Goal: Transaction & Acquisition: Purchase product/service

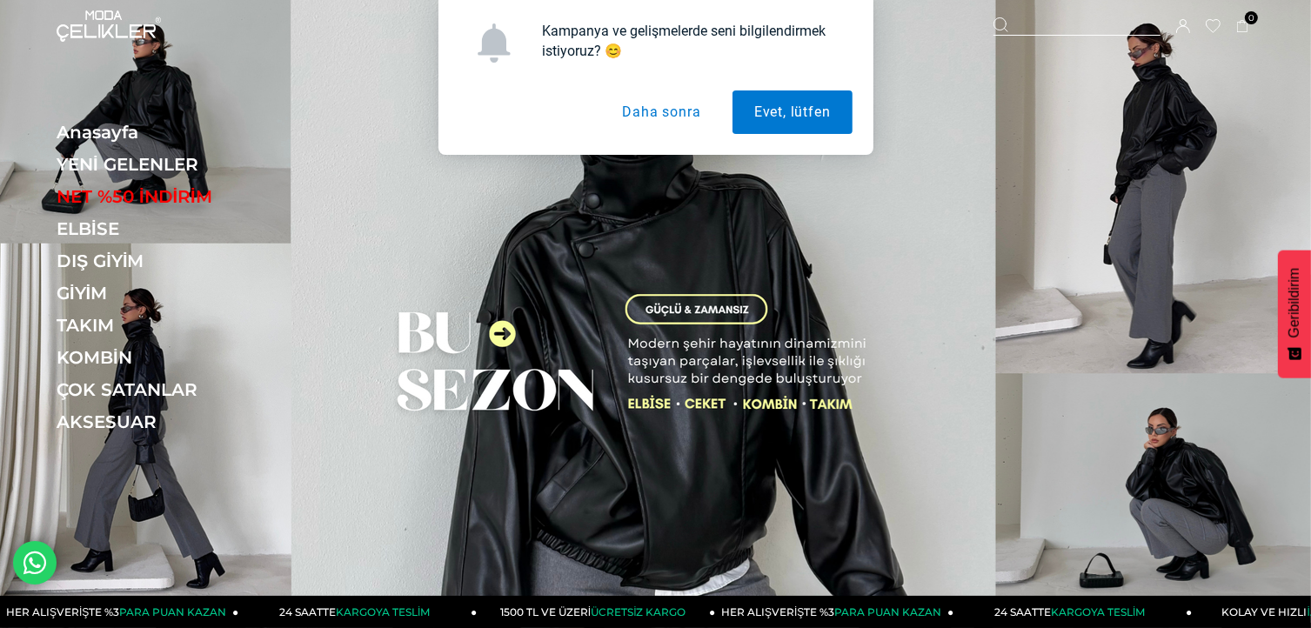
click at [683, 115] on button "Daha sonra" at bounding box center [661, 113] width 122 height 44
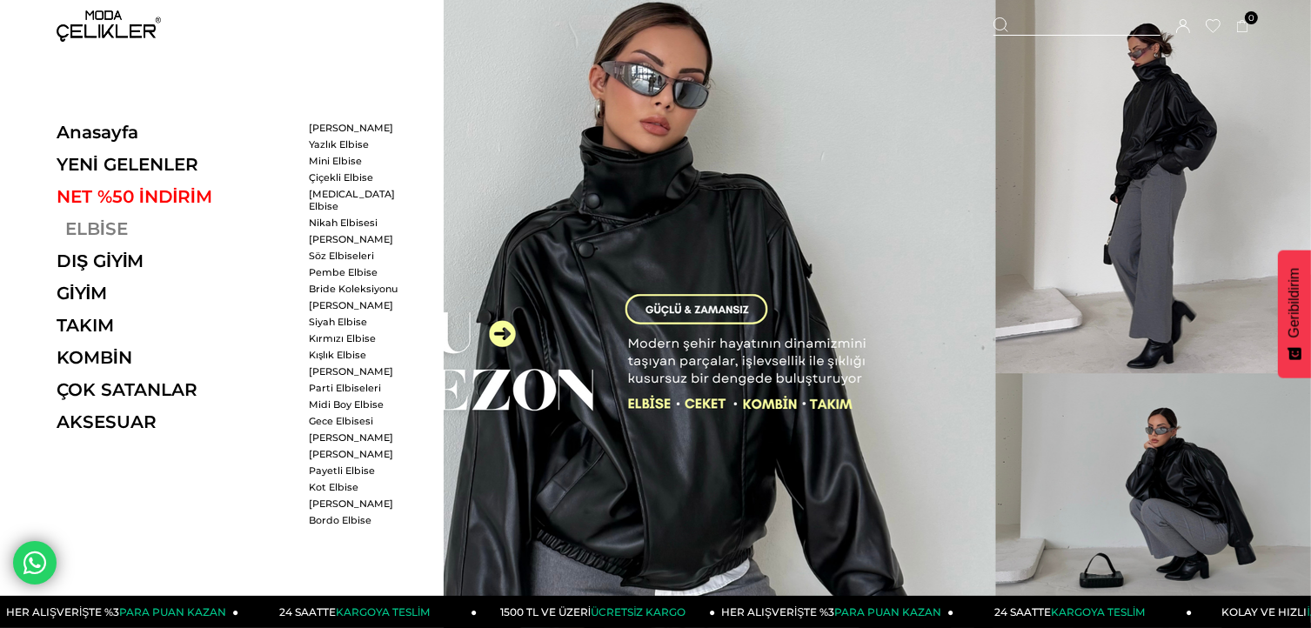
click at [87, 232] on link "ELBİSE" at bounding box center [176, 228] width 239 height 21
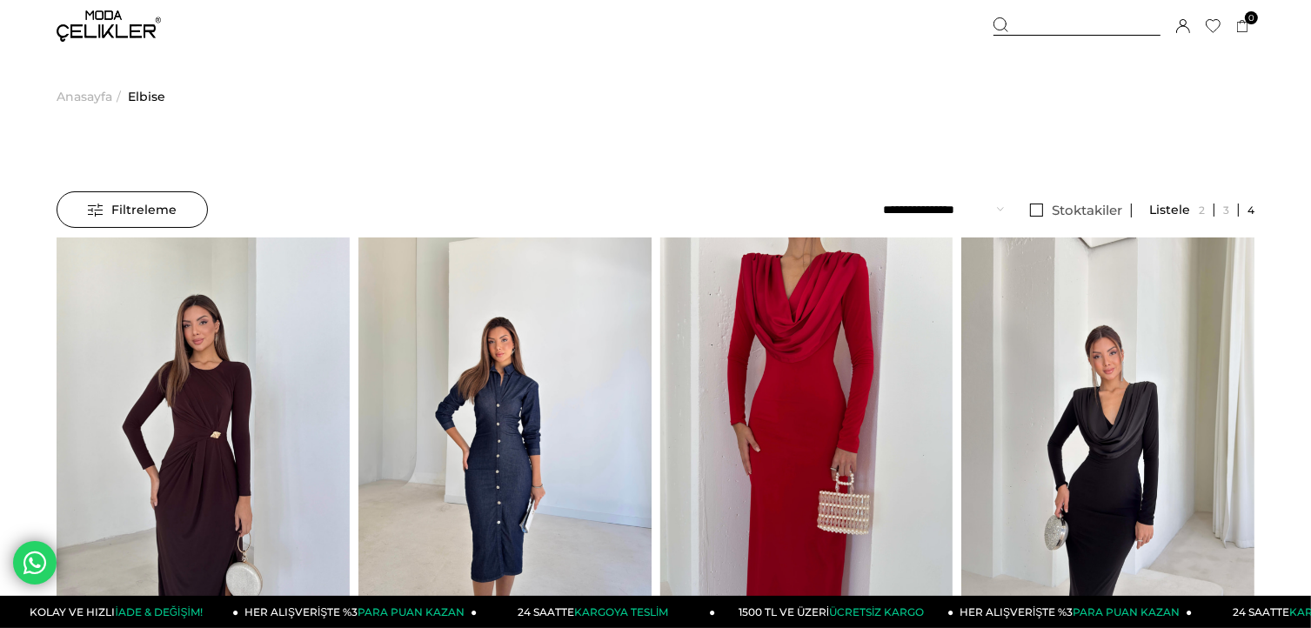
click at [187, 207] on div "Filtreleme" at bounding box center [132, 209] width 151 height 37
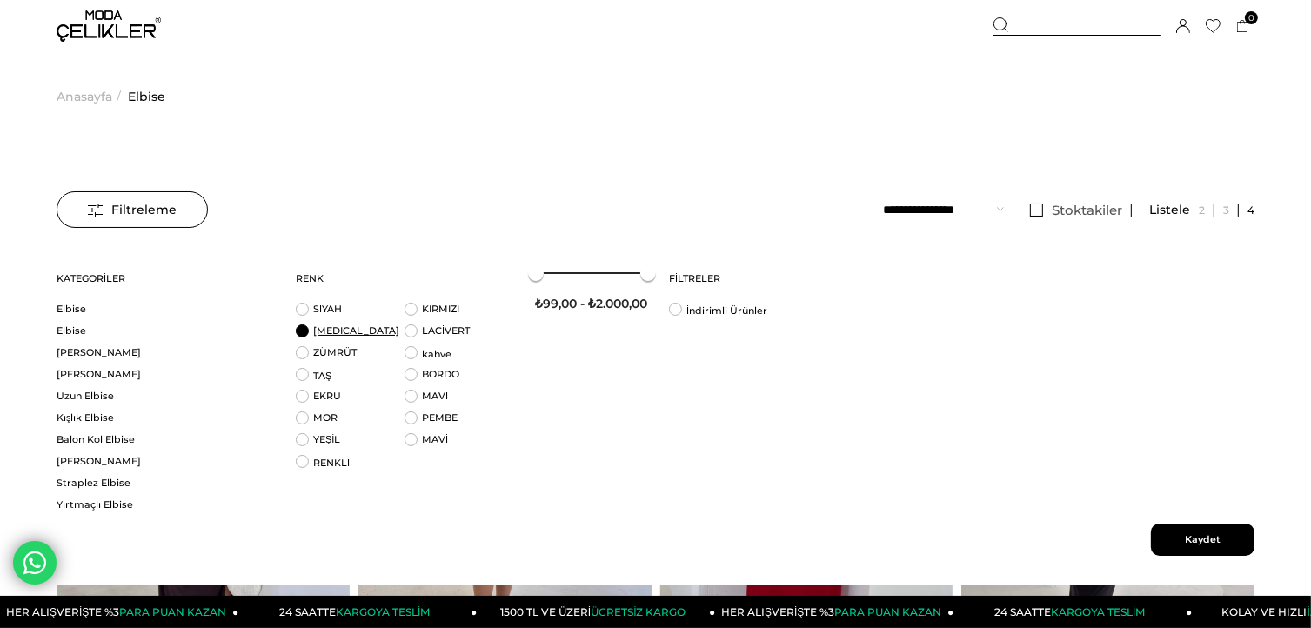
click at [327, 335] on link "BEYAZ" at bounding box center [356, 331] width 86 height 12
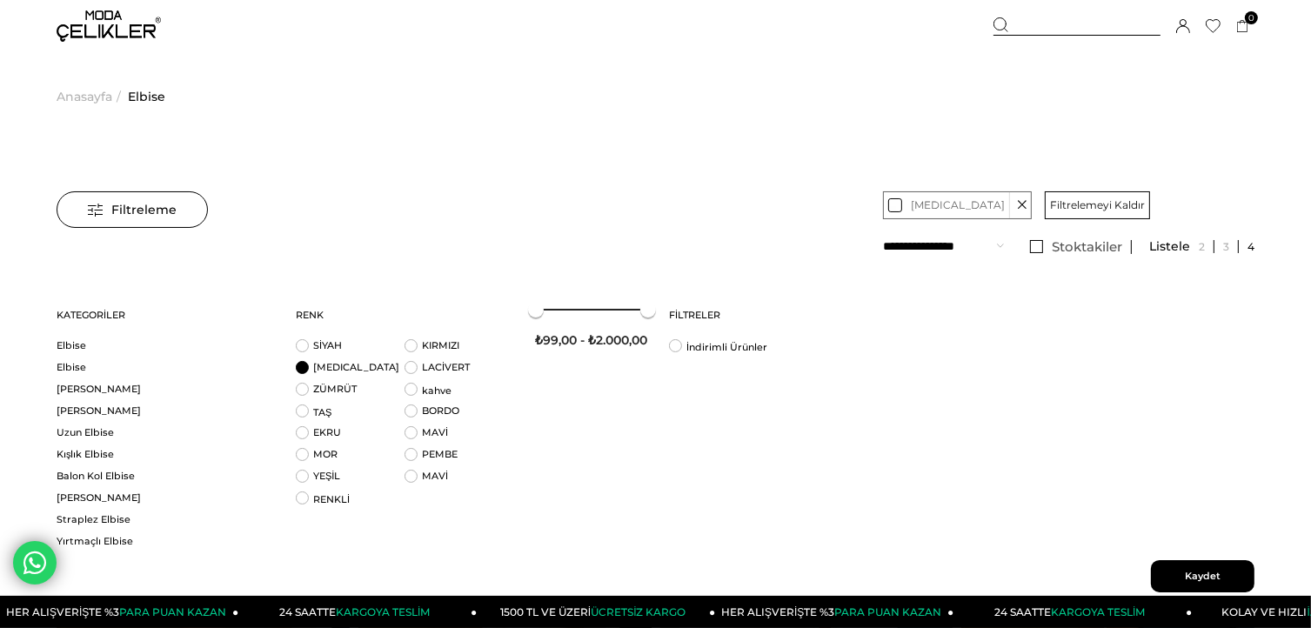
click at [302, 370] on li "BEYAZ" at bounding box center [350, 372] width 109 height 22
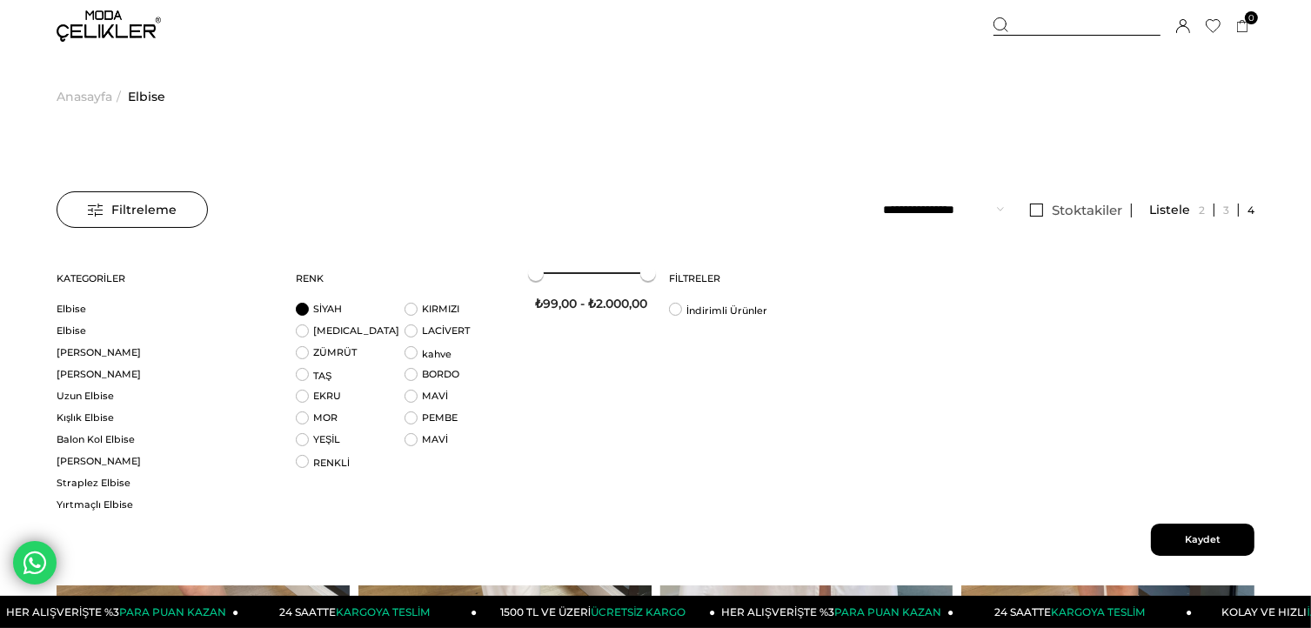
click at [307, 309] on li "SİYAH" at bounding box center [350, 314] width 109 height 22
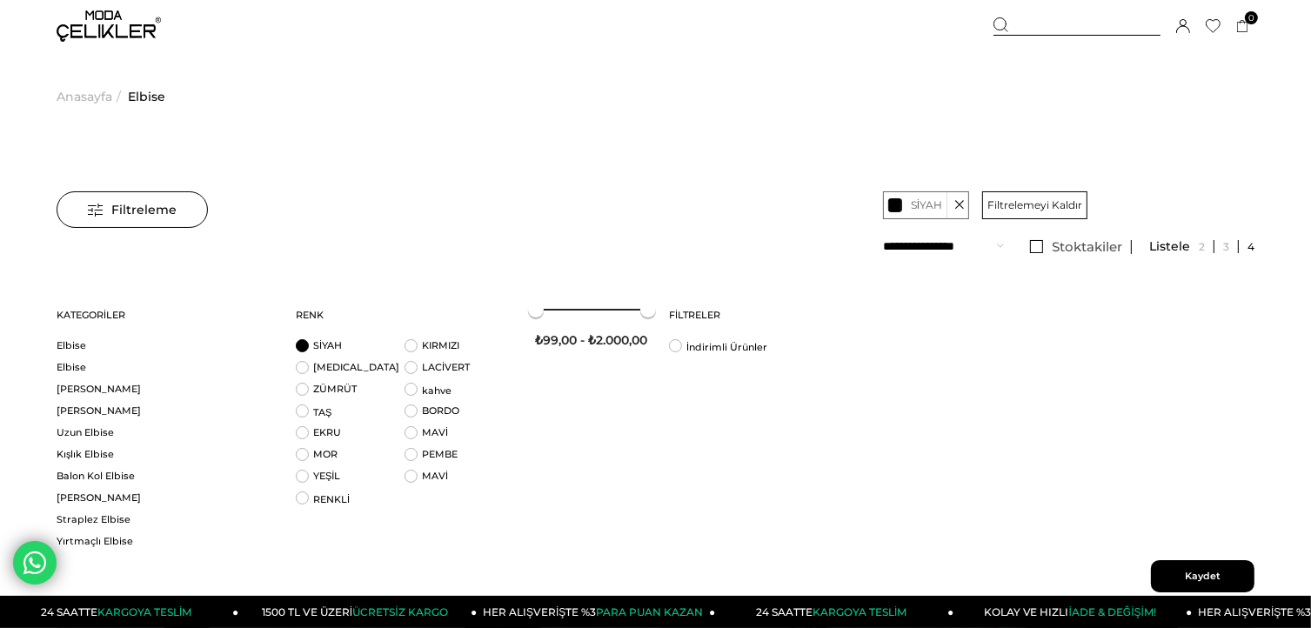
click at [1194, 570] on span "Kaydet" at bounding box center [1203, 576] width 104 height 32
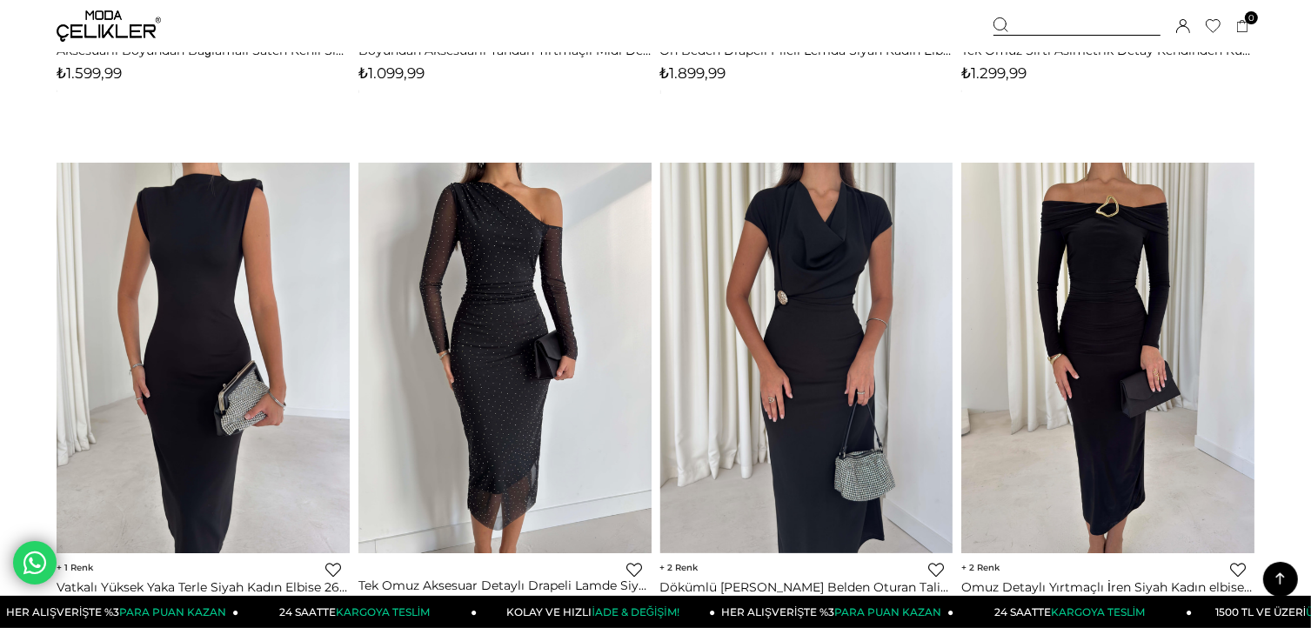
scroll to position [1218, 0]
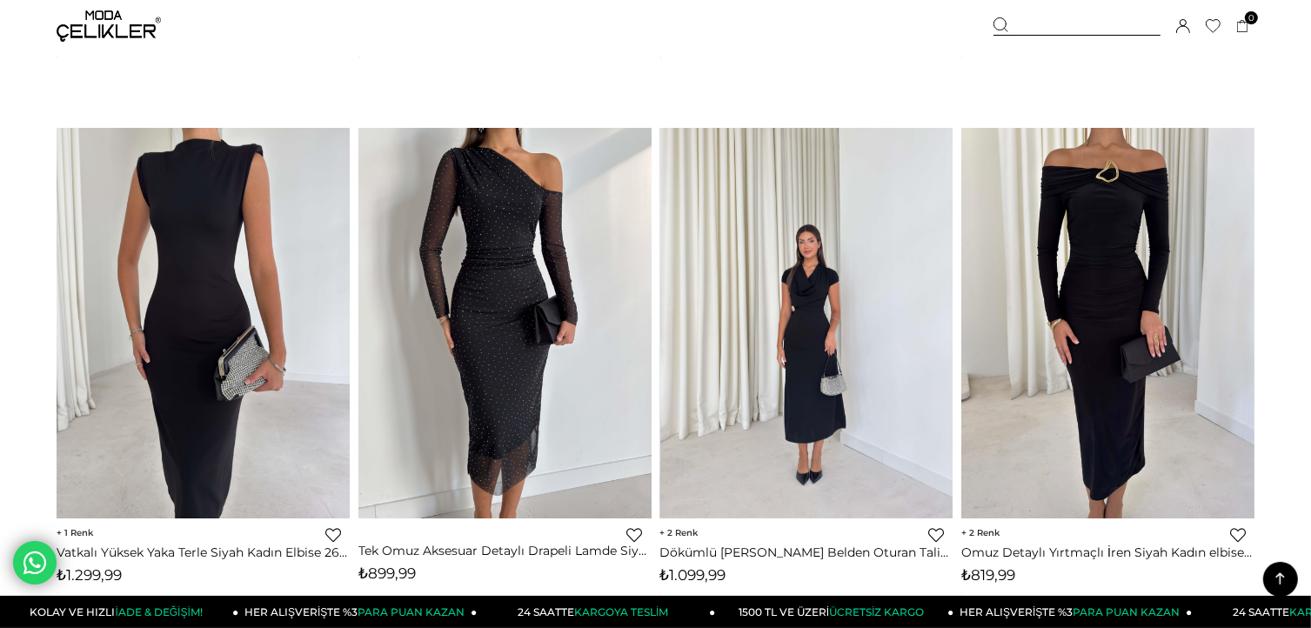
click at [816, 333] on img at bounding box center [807, 323] width 293 height 391
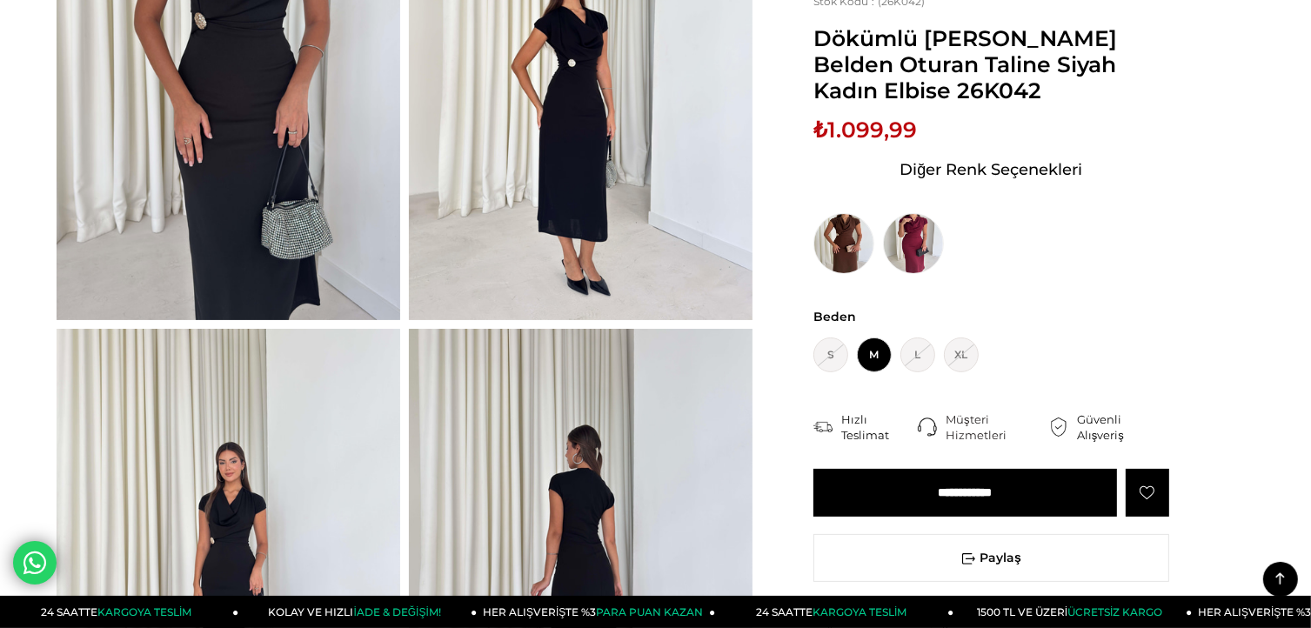
scroll to position [313, 0]
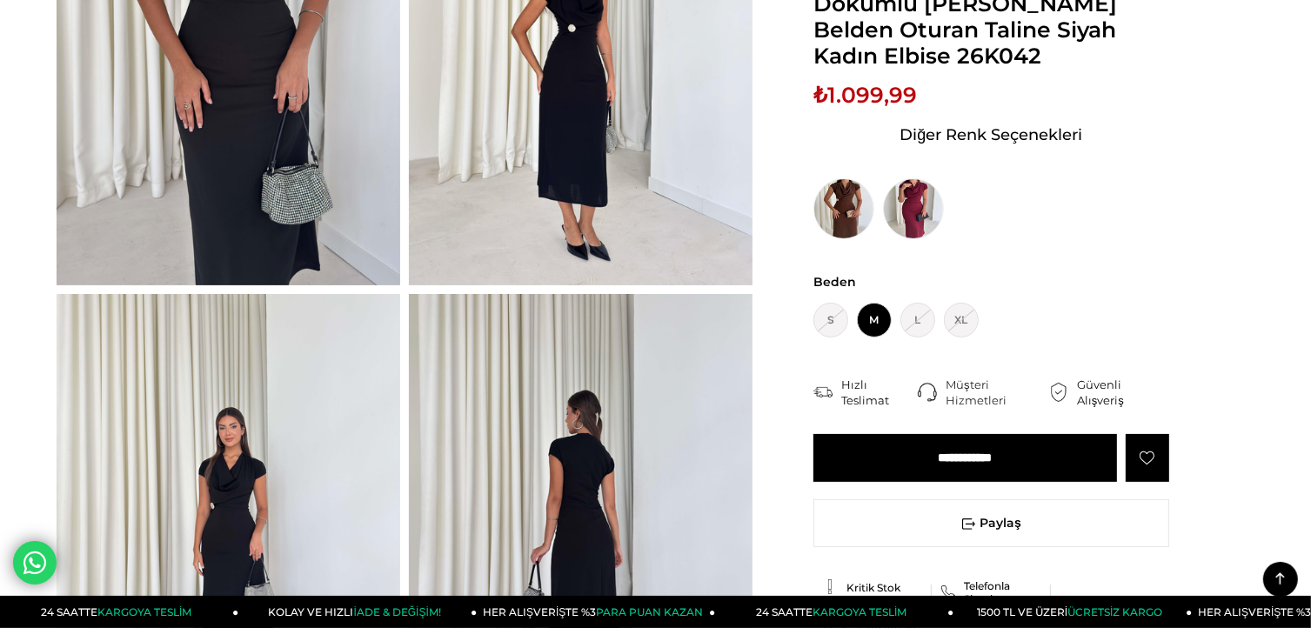
click at [279, 199] on img at bounding box center [229, 57] width 344 height 458
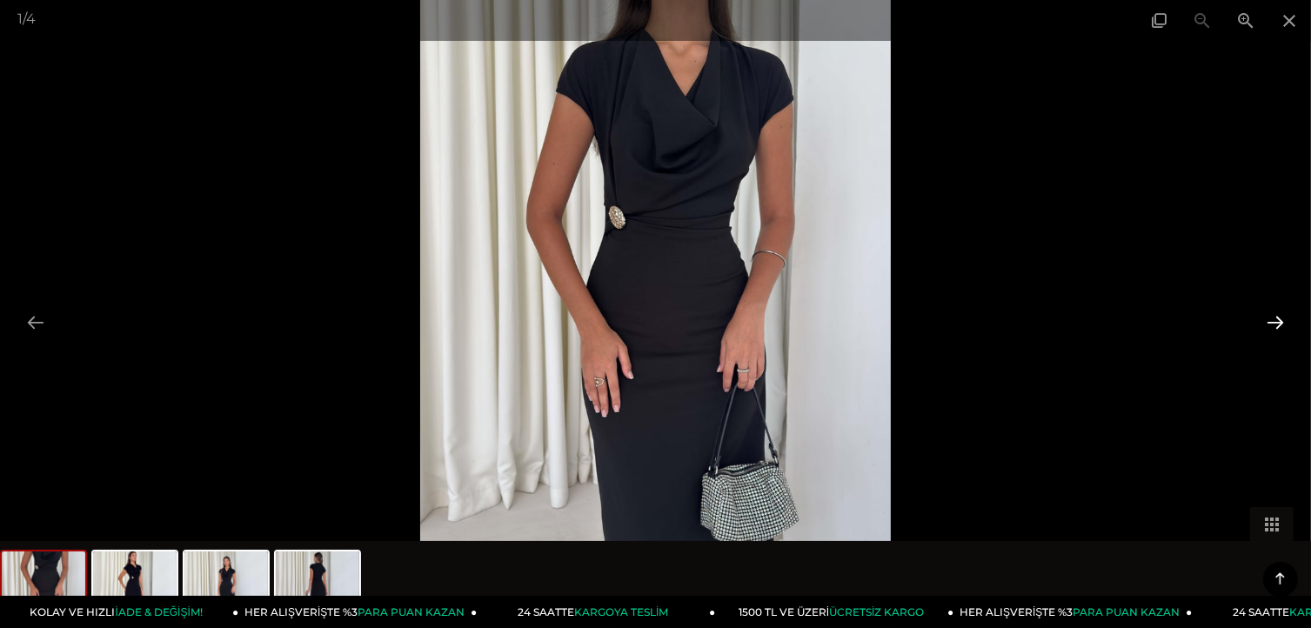
click at [1271, 321] on button at bounding box center [1276, 322] width 37 height 34
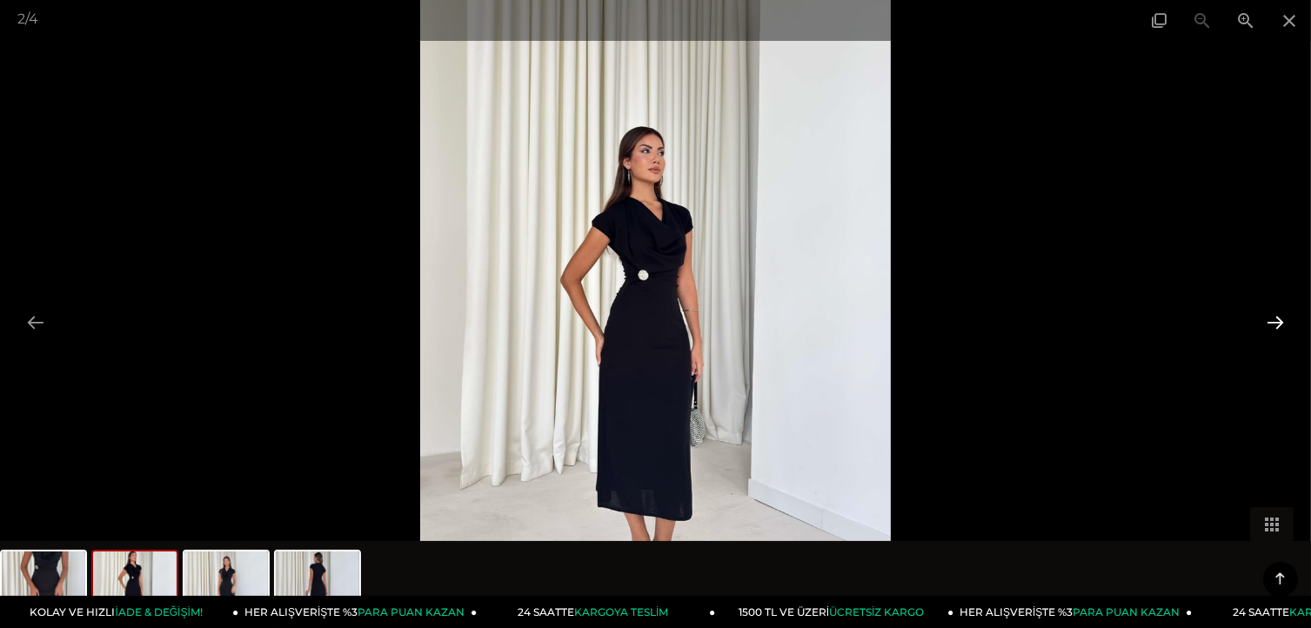
click at [1273, 319] on button at bounding box center [1276, 322] width 37 height 34
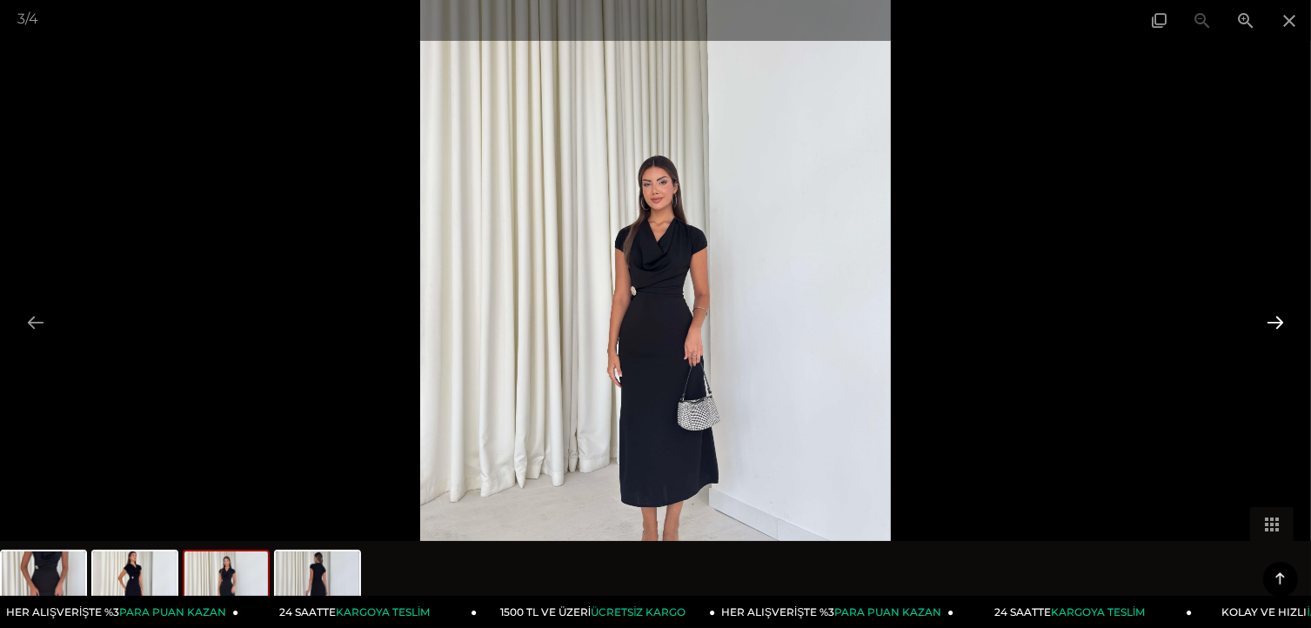
click at [1273, 319] on button at bounding box center [1276, 322] width 37 height 34
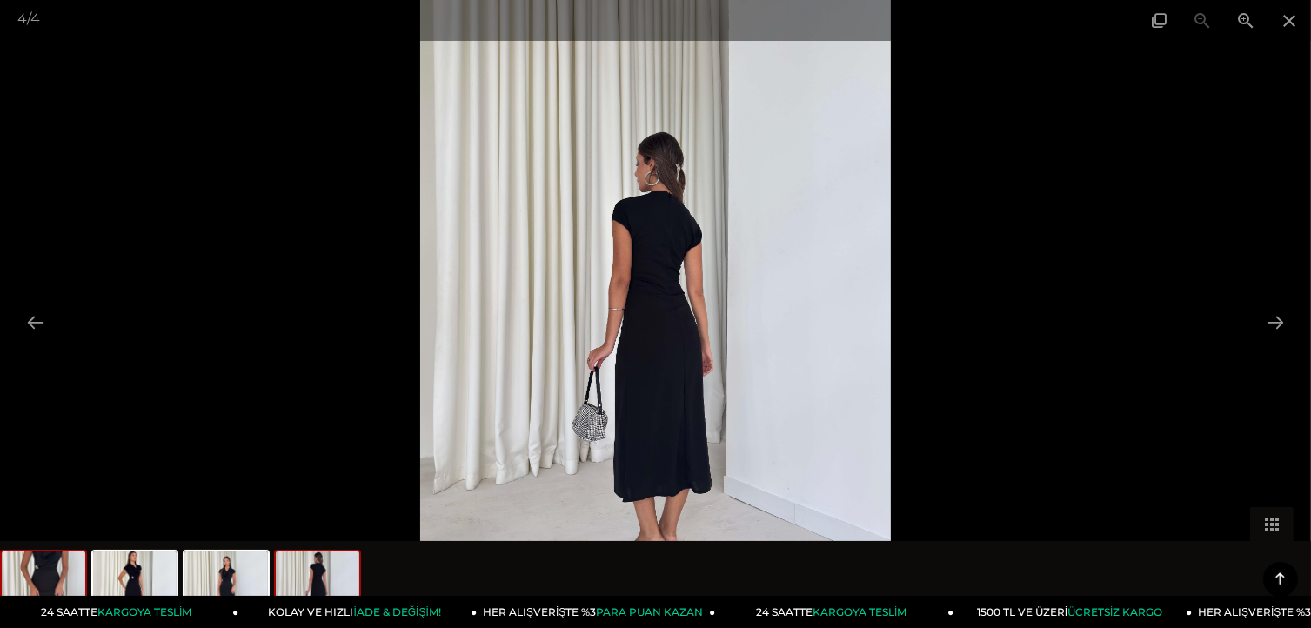
click at [37, 589] on img at bounding box center [44, 585] width 84 height 66
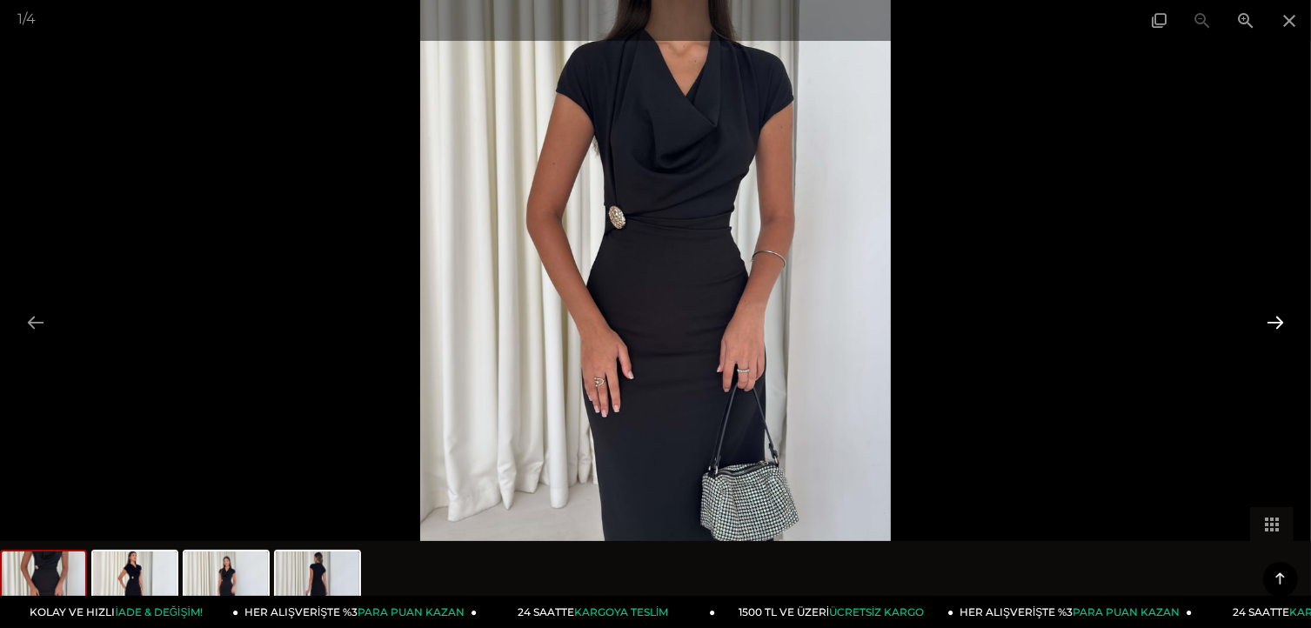
click at [1272, 318] on button at bounding box center [1276, 322] width 37 height 34
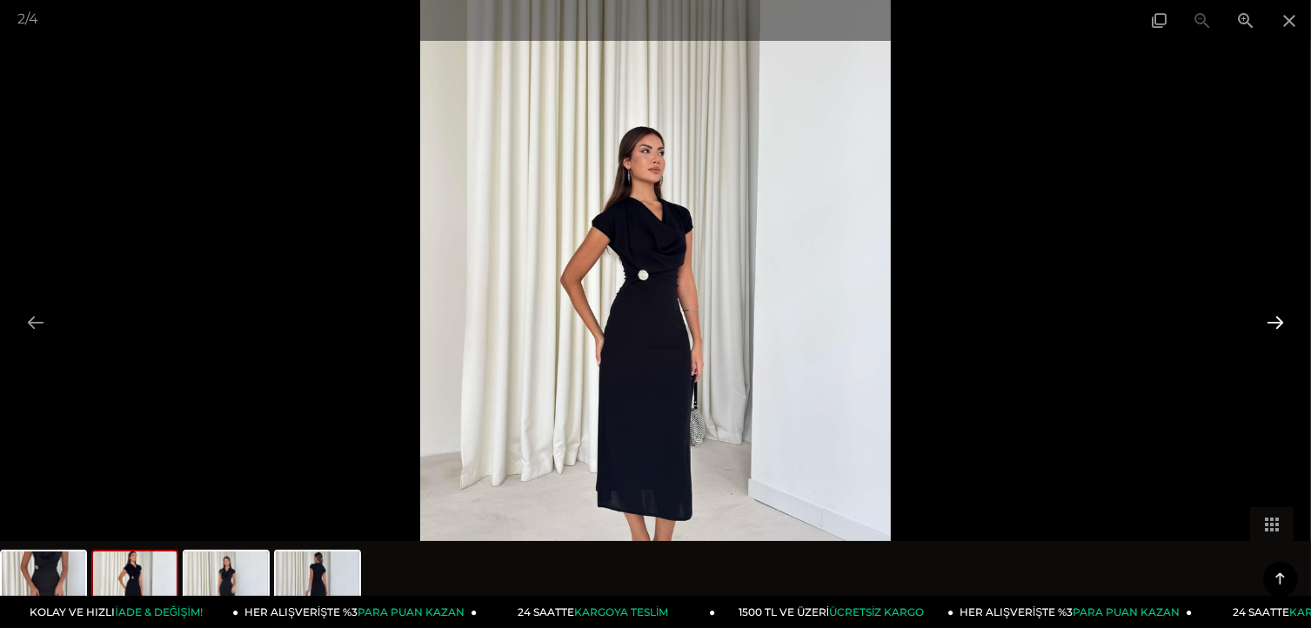
click at [1272, 318] on button at bounding box center [1276, 322] width 37 height 34
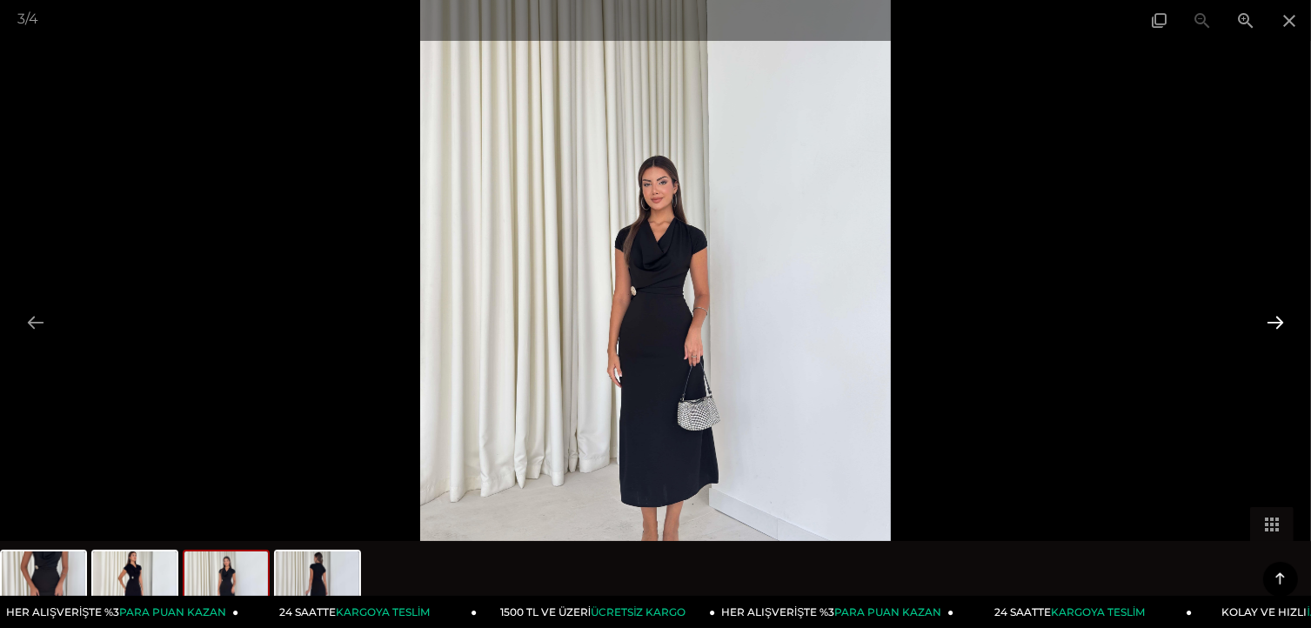
click at [1272, 318] on button at bounding box center [1276, 322] width 37 height 34
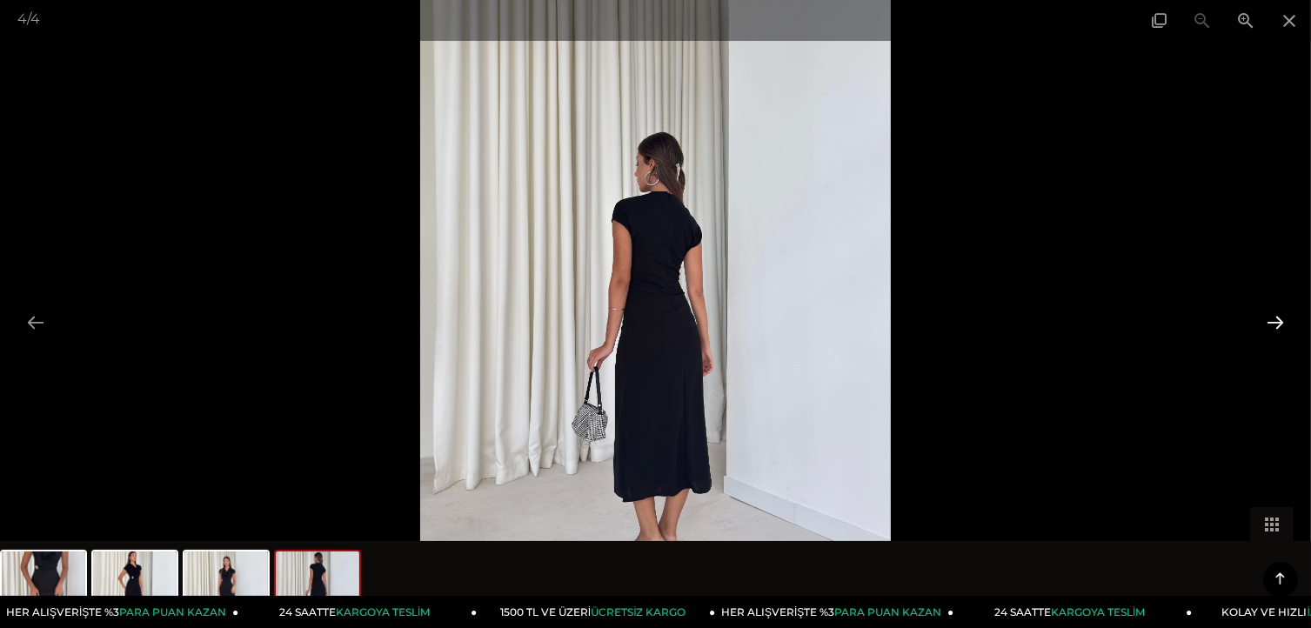
click at [1272, 318] on button at bounding box center [1276, 322] width 37 height 34
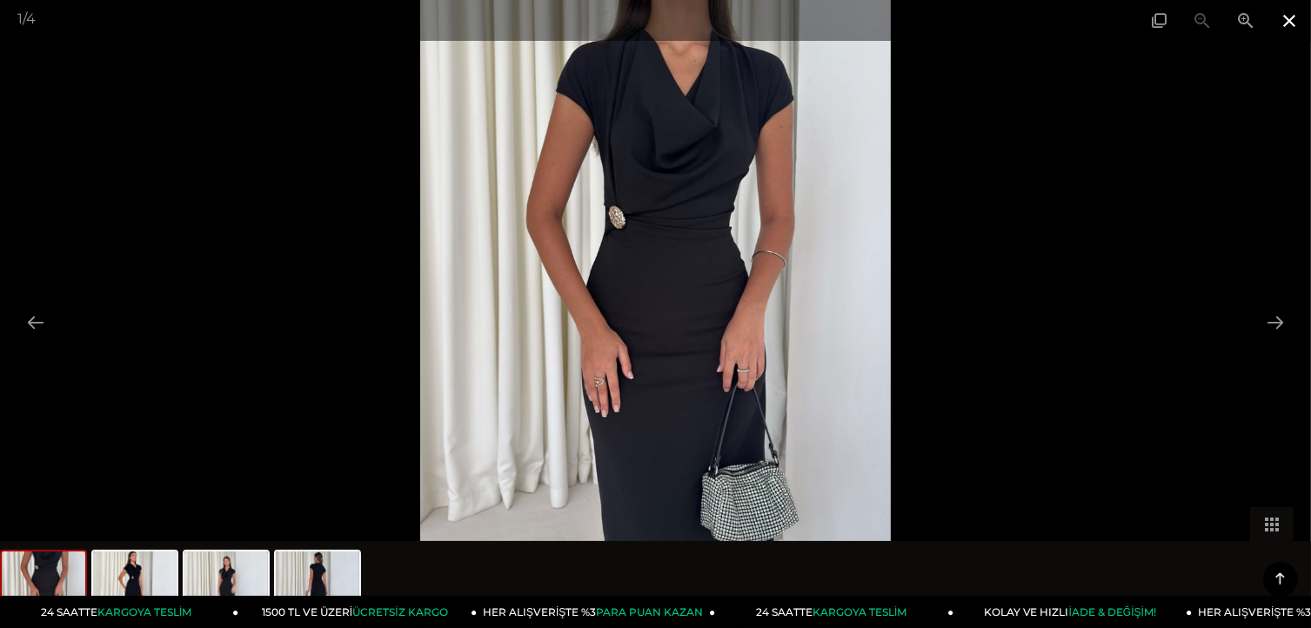
click at [1288, 27] on span at bounding box center [1290, 20] width 44 height 41
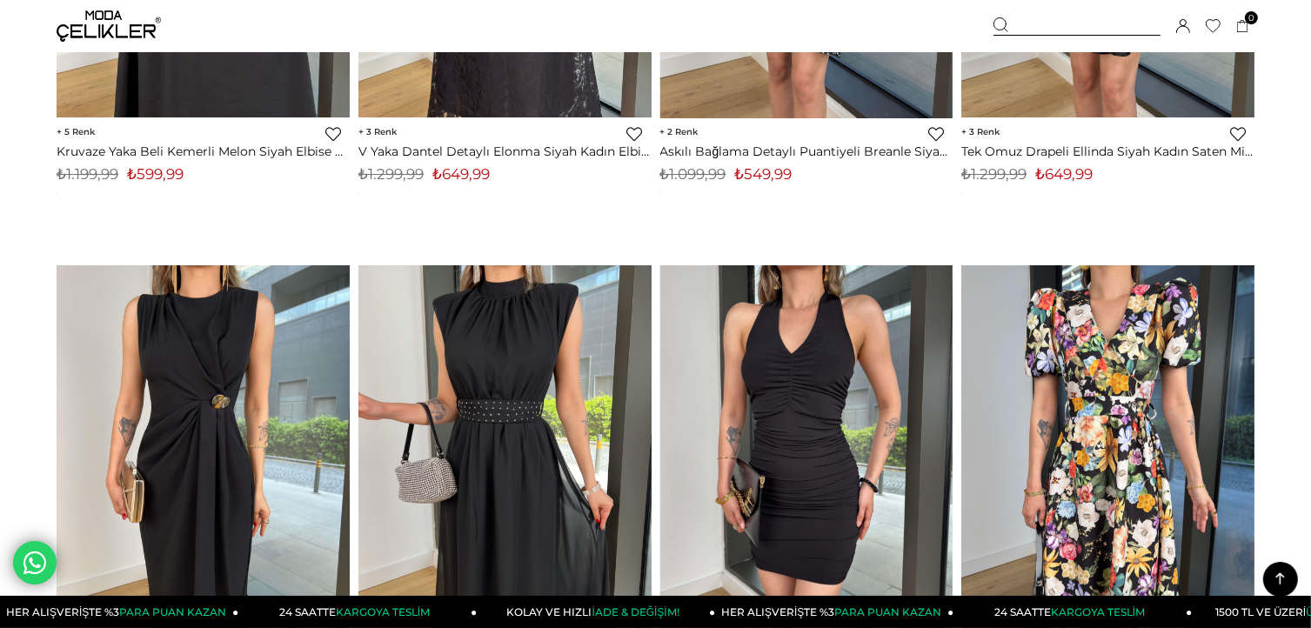
scroll to position [6011, 0]
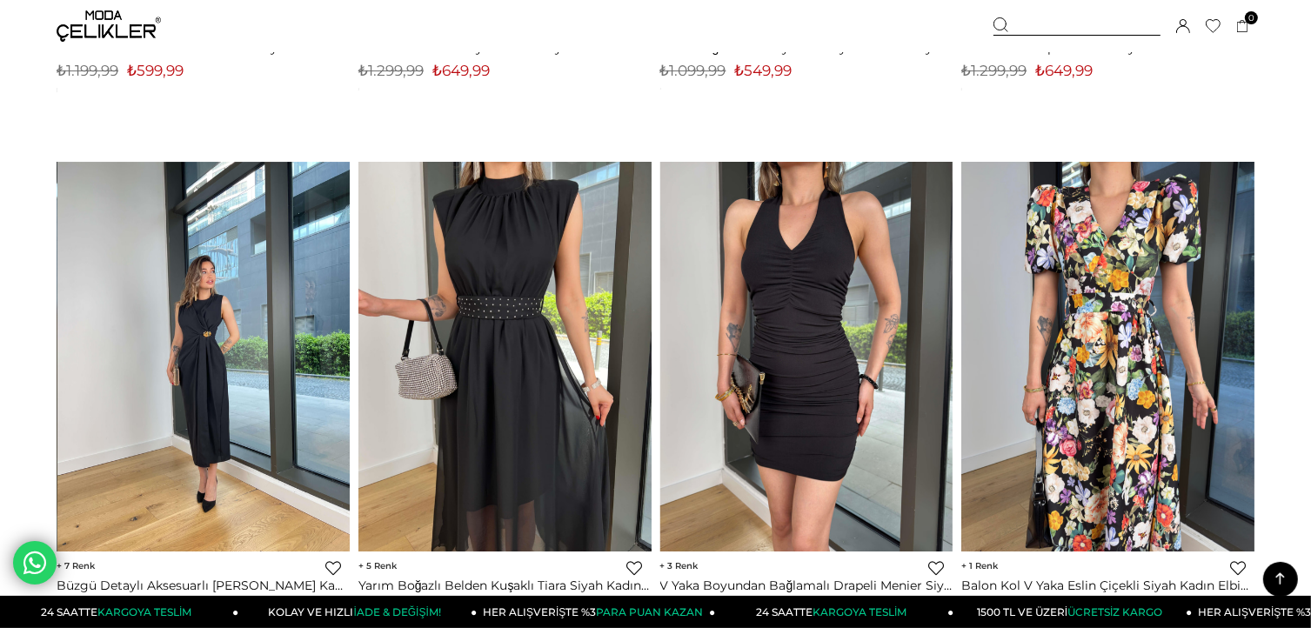
click at [245, 333] on img at bounding box center [203, 357] width 293 height 391
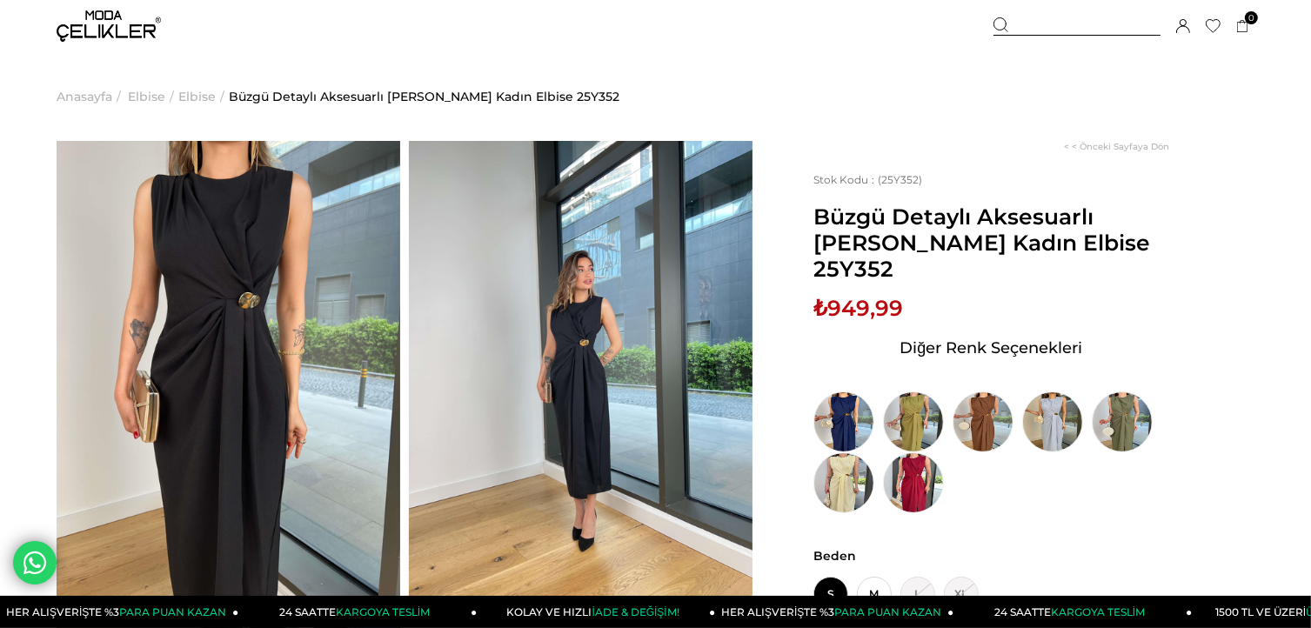
click at [183, 310] on img at bounding box center [229, 370] width 344 height 458
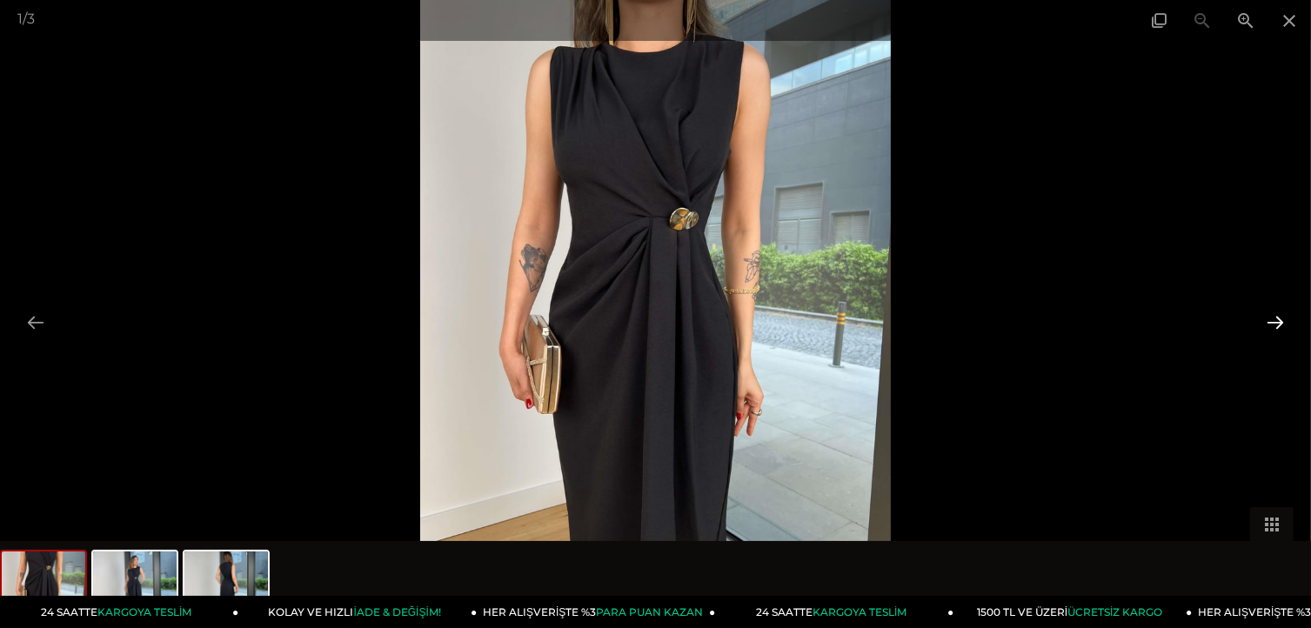
click at [1274, 315] on button at bounding box center [1276, 322] width 37 height 34
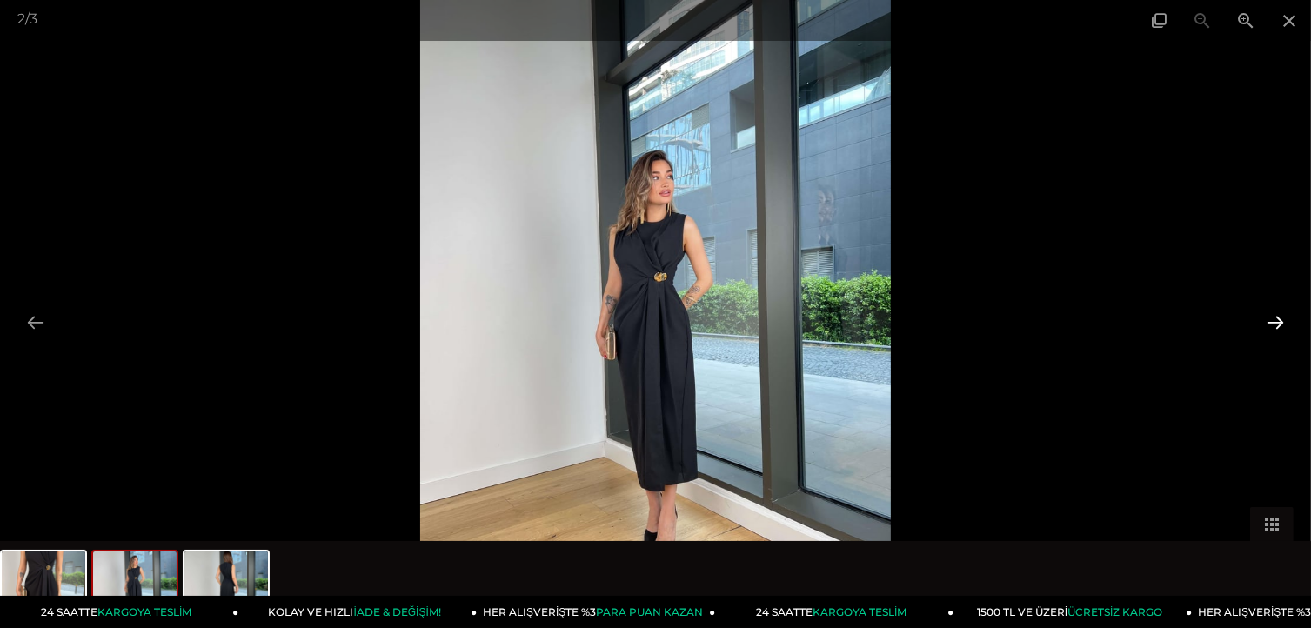
click at [1274, 315] on button at bounding box center [1276, 322] width 37 height 34
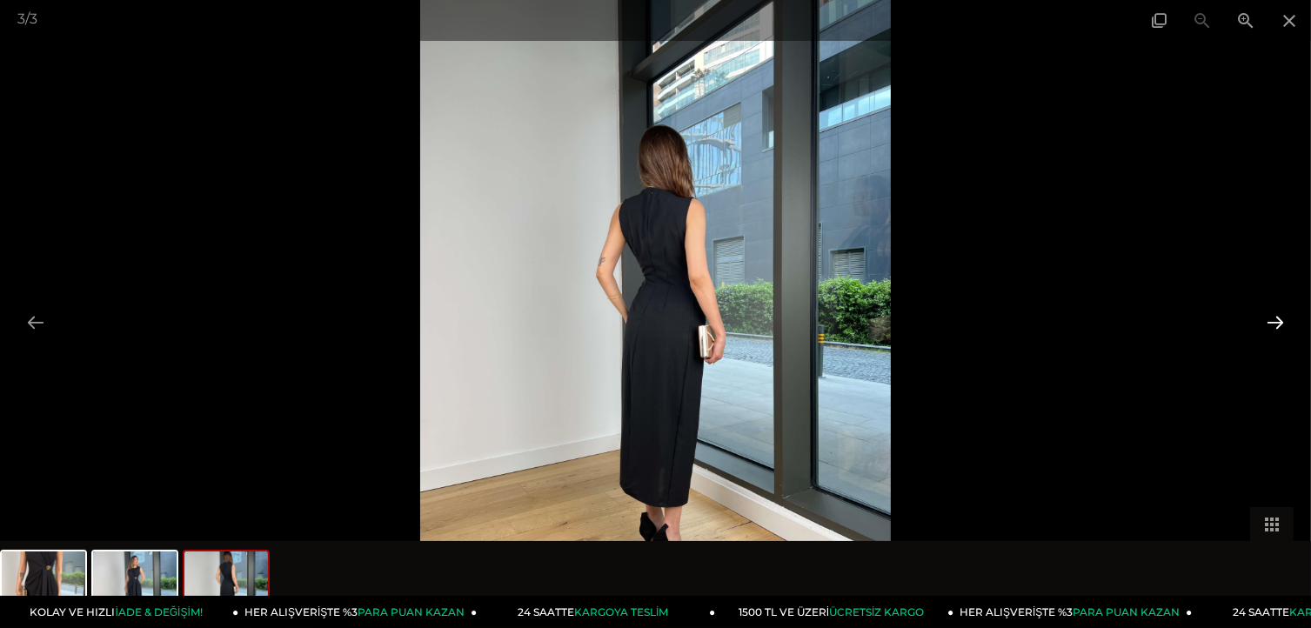
click at [1274, 315] on button at bounding box center [1276, 322] width 37 height 34
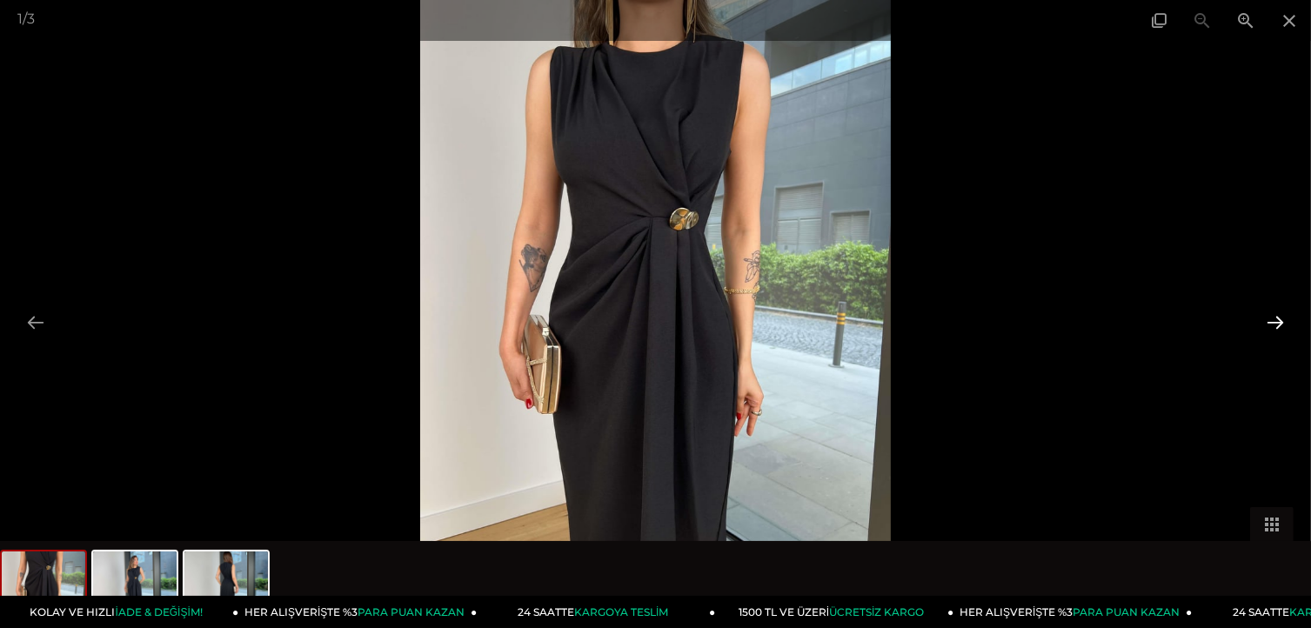
click at [1274, 315] on button at bounding box center [1276, 322] width 37 height 34
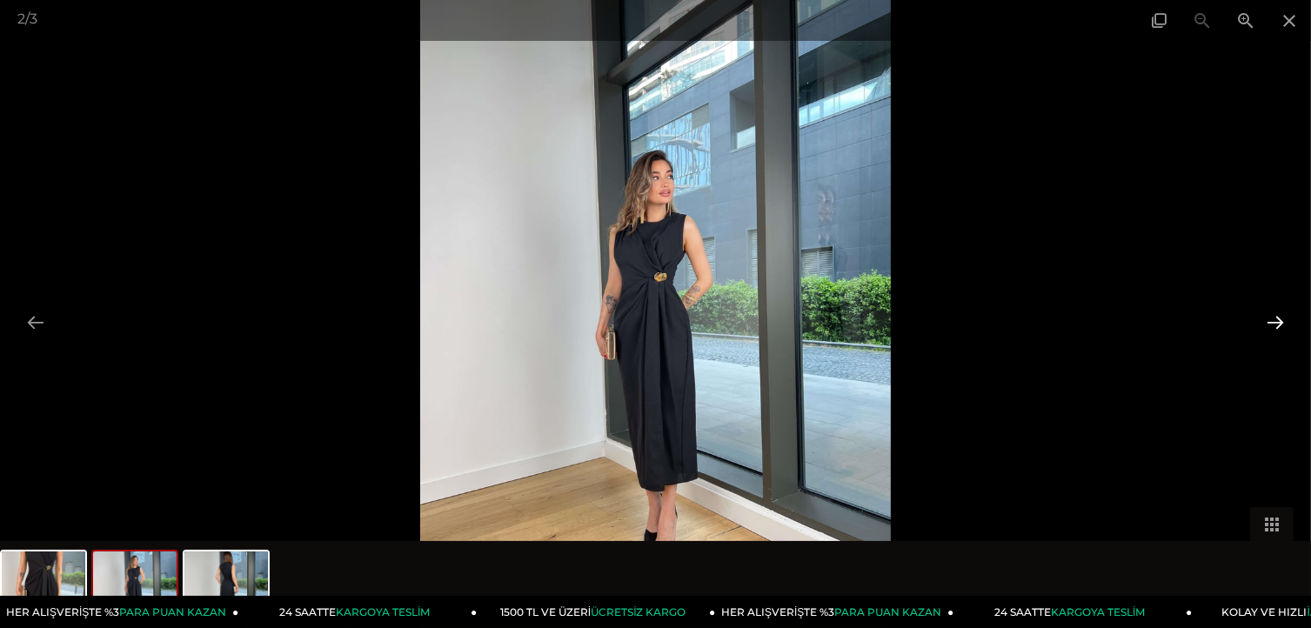
click at [1274, 315] on button at bounding box center [1276, 322] width 37 height 34
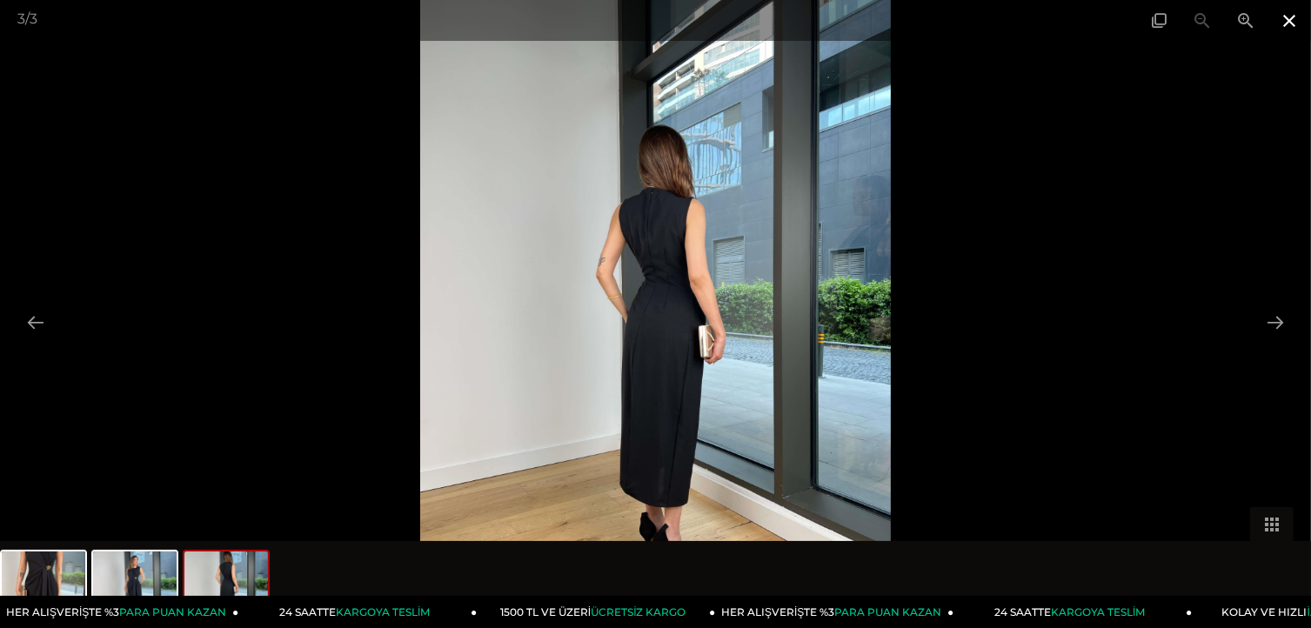
click at [1283, 22] on span at bounding box center [1290, 20] width 44 height 41
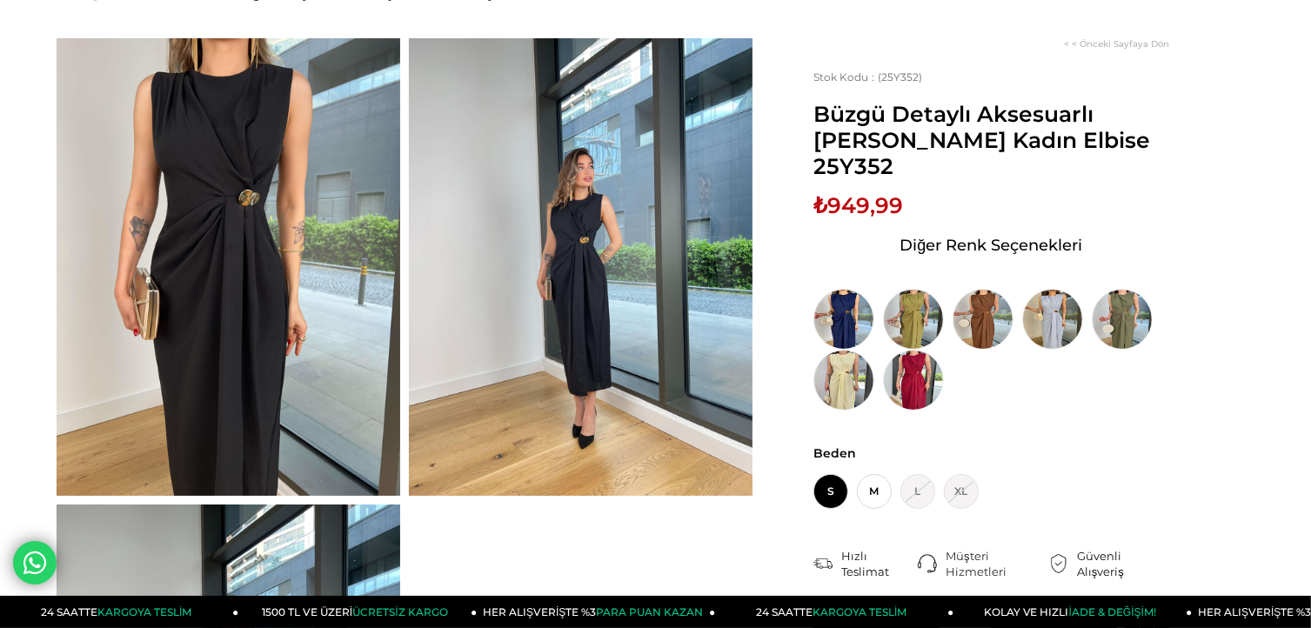
scroll to position [104, 0]
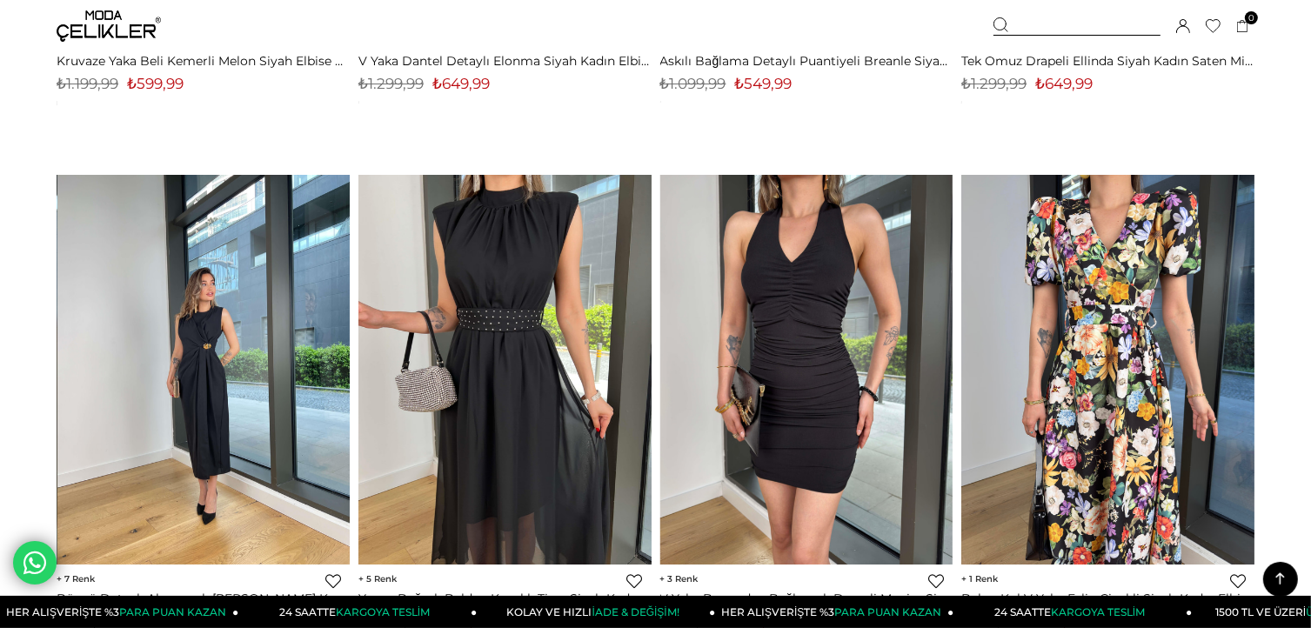
click at [202, 366] on img at bounding box center [203, 369] width 293 height 391
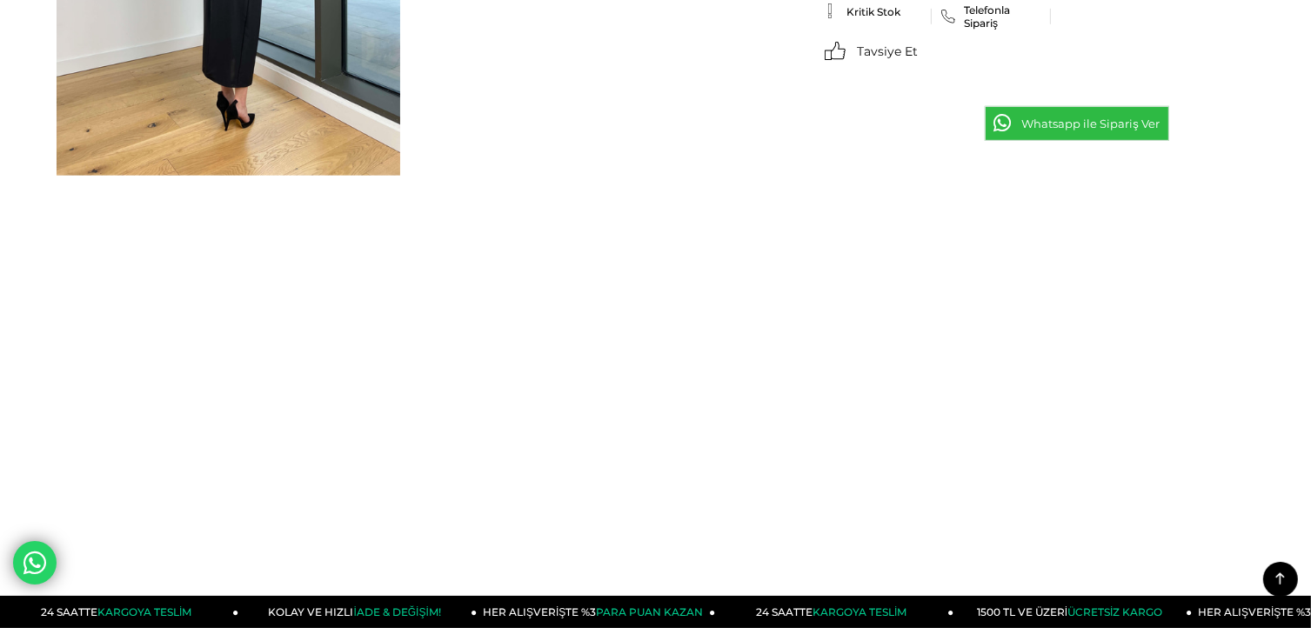
scroll to position [905, 0]
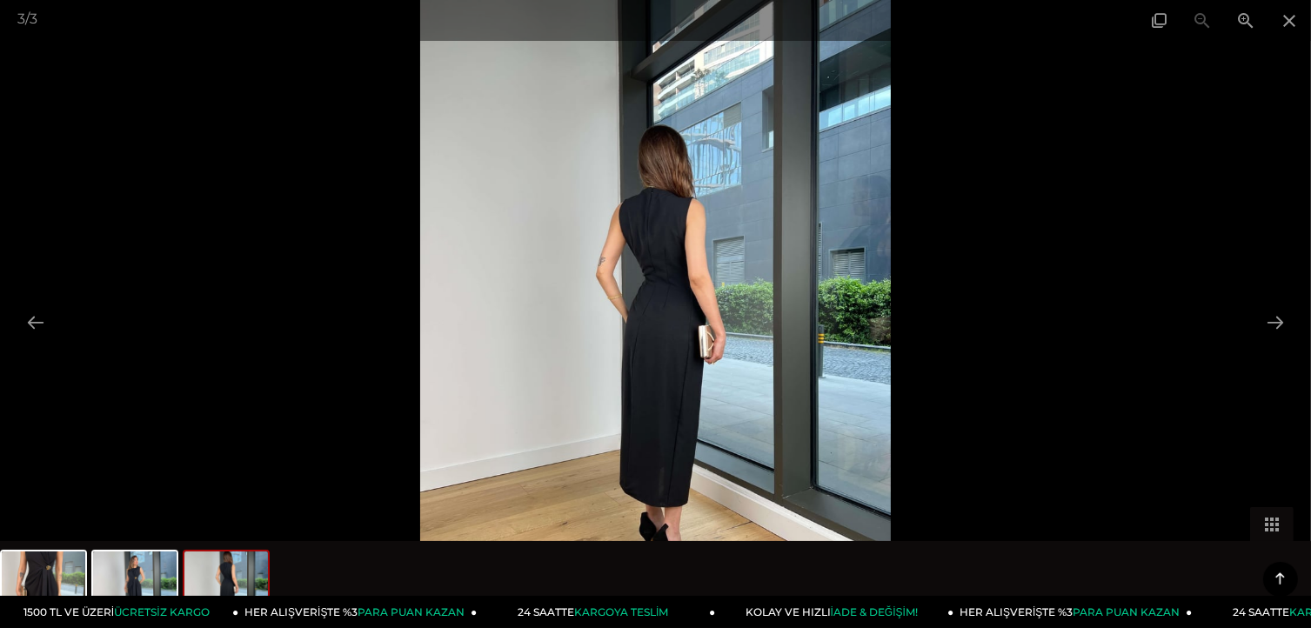
click at [789, 411] on img at bounding box center [656, 314] width 472 height 628
click at [1240, 23] on span at bounding box center [1246, 20] width 44 height 41
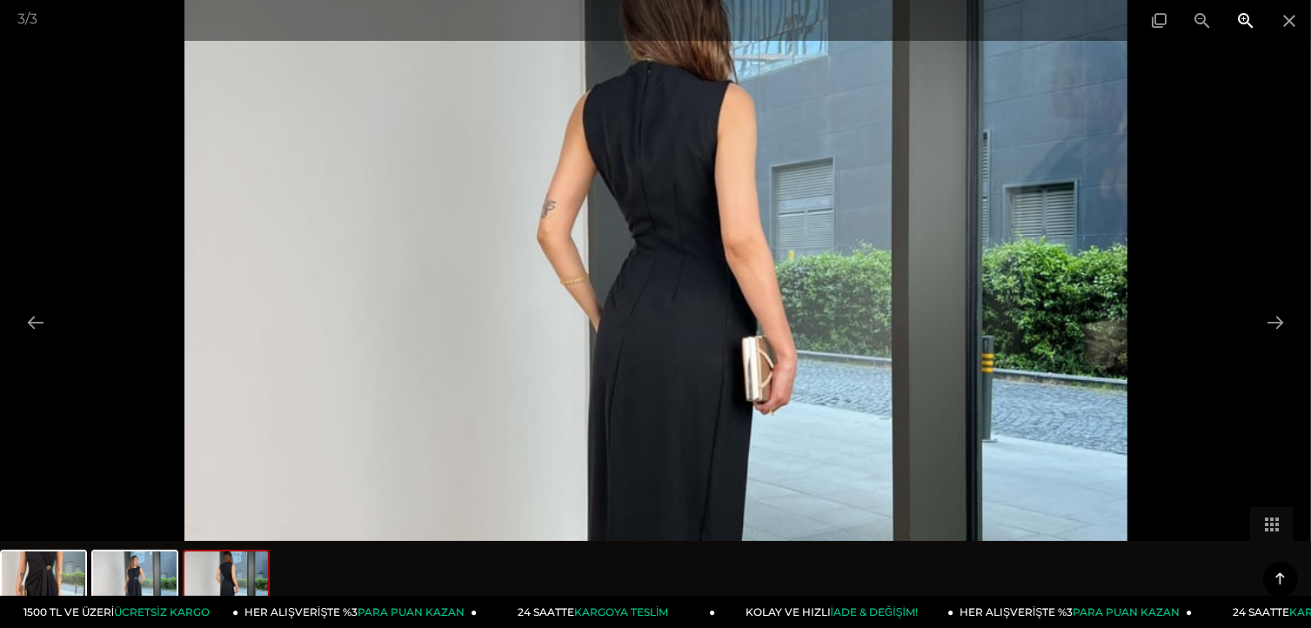
click at [1240, 23] on span at bounding box center [1246, 20] width 44 height 41
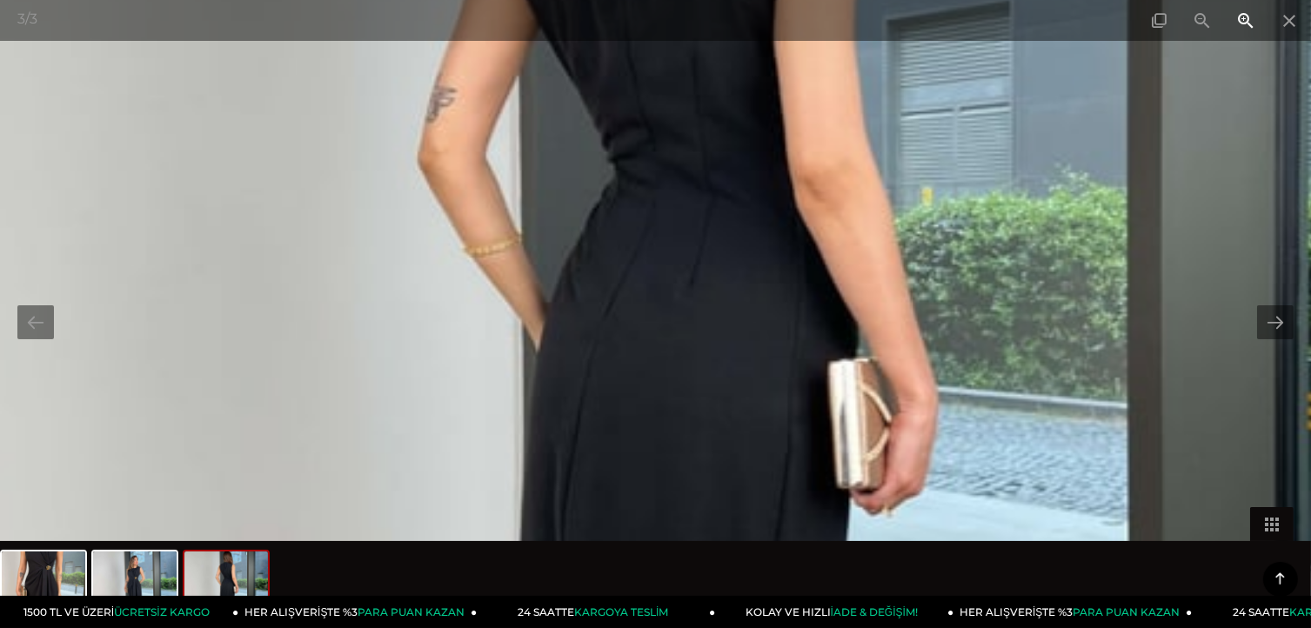
click at [1240, 23] on span at bounding box center [1246, 20] width 44 height 41
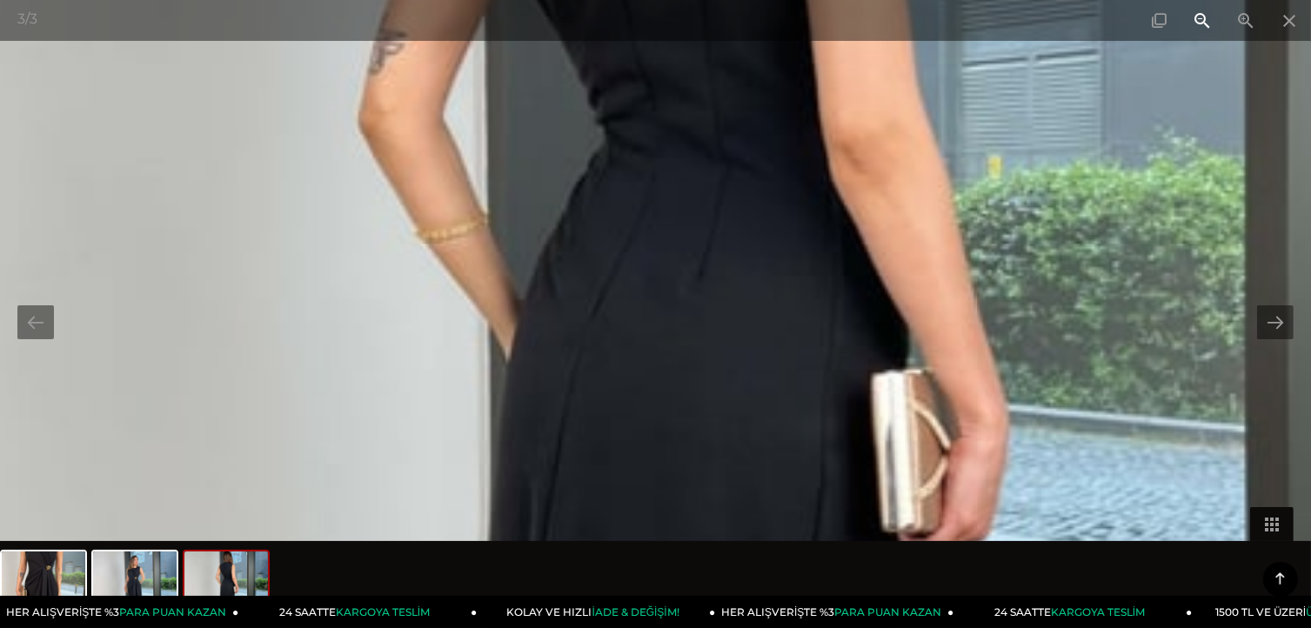
click at [1202, 21] on span at bounding box center [1203, 20] width 44 height 41
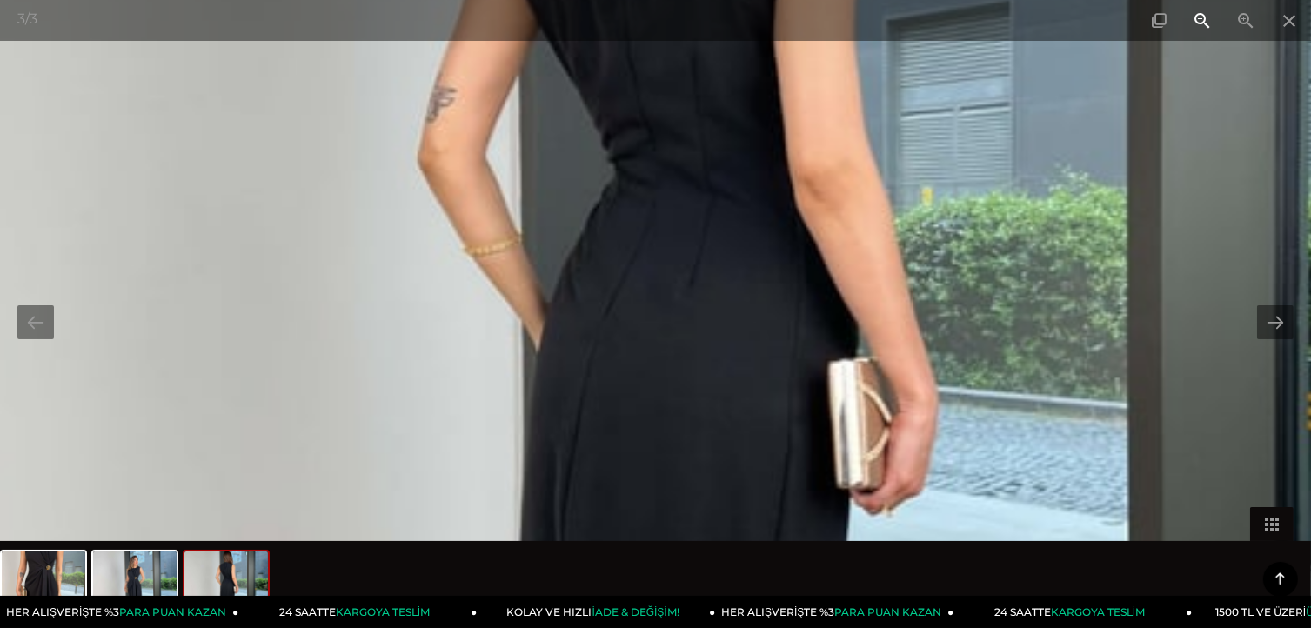
click at [1202, 21] on span at bounding box center [1203, 20] width 44 height 41
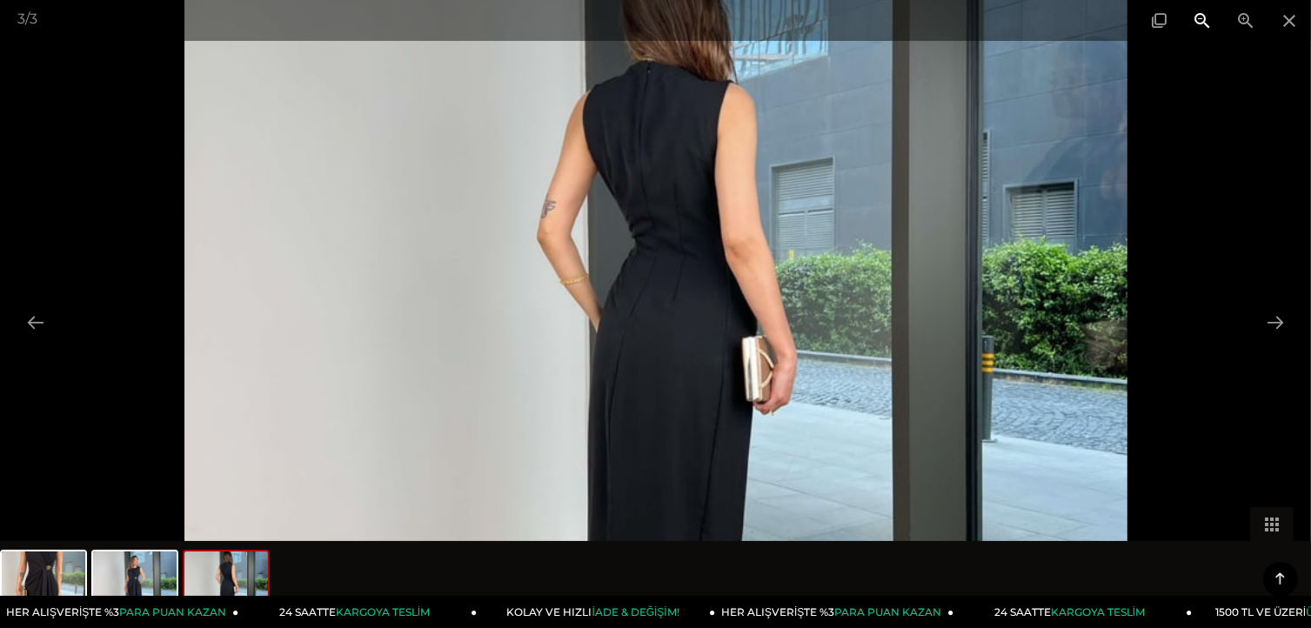
click at [1202, 21] on span at bounding box center [1203, 20] width 44 height 41
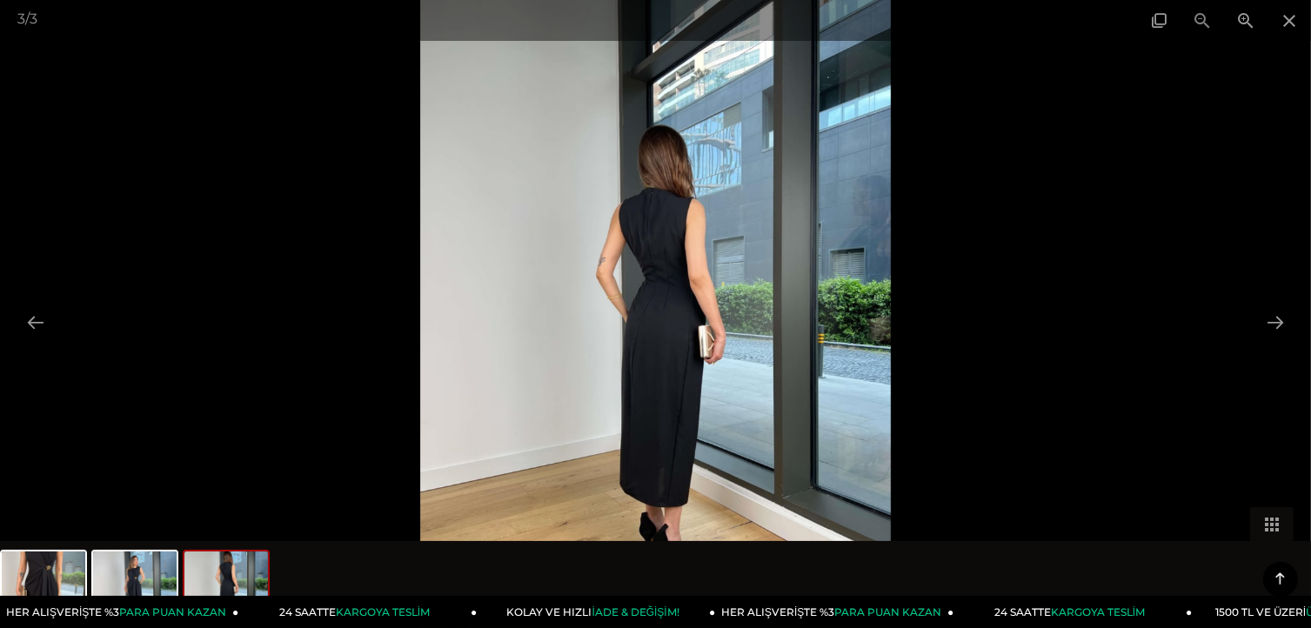
click at [1202, 21] on div "3 / 3" at bounding box center [655, 20] width 1311 height 41
click at [1238, 18] on span at bounding box center [1246, 20] width 44 height 41
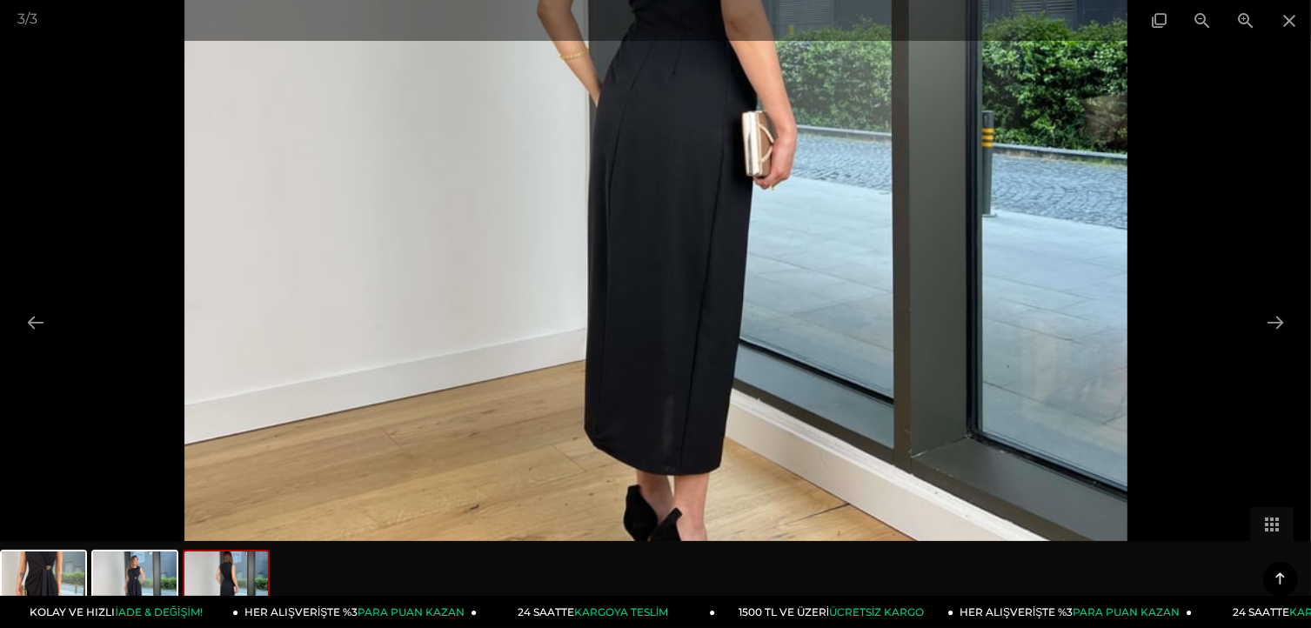
drag, startPoint x: 1093, startPoint y: 399, endPoint x: 1101, endPoint y: 177, distance: 222.9
click at [1101, 177] on img at bounding box center [655, 88] width 943 height 1257
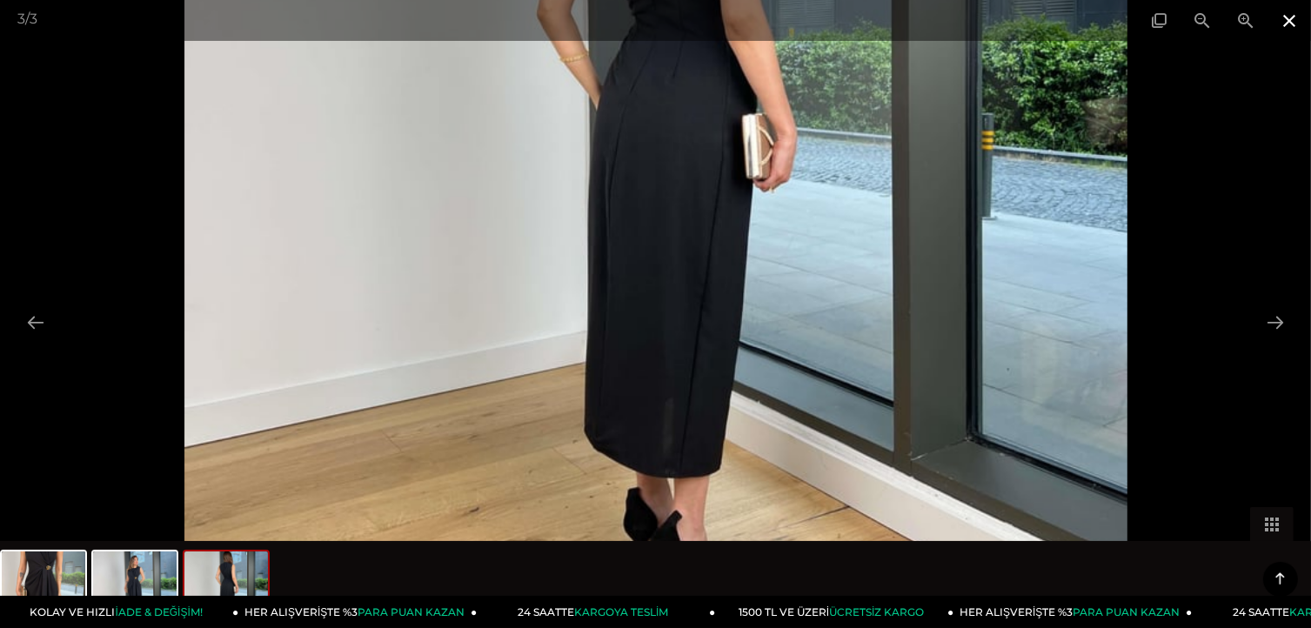
click at [1290, 37] on span at bounding box center [1290, 20] width 44 height 41
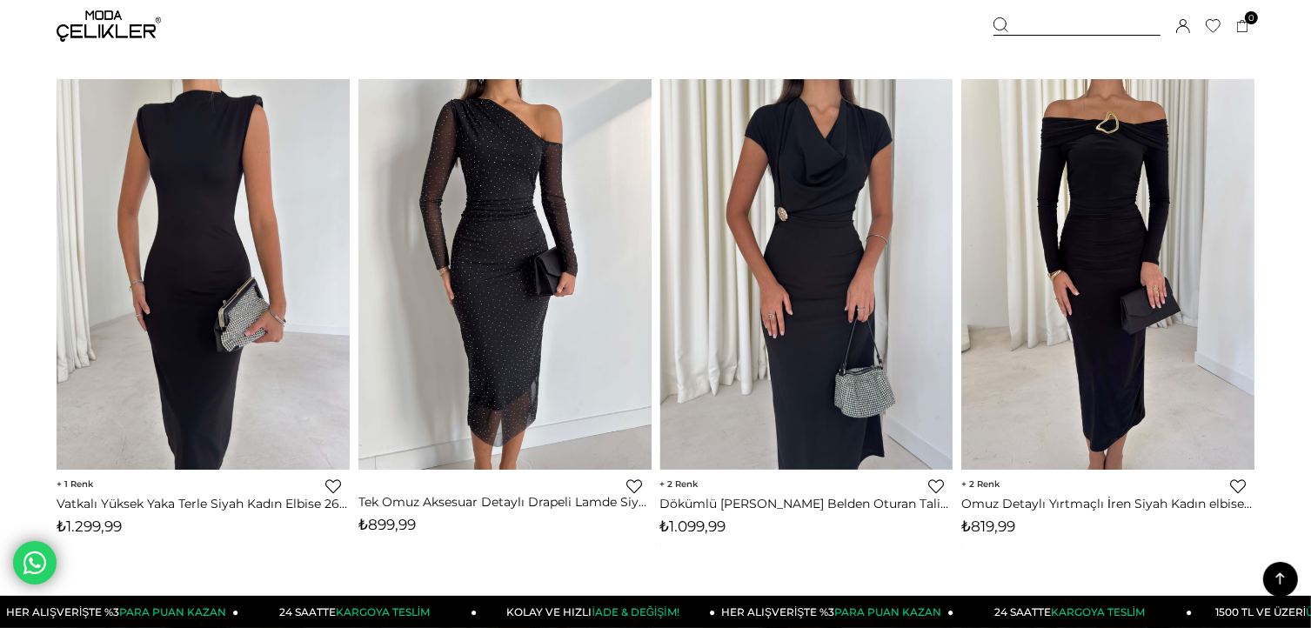
scroll to position [1264, 0]
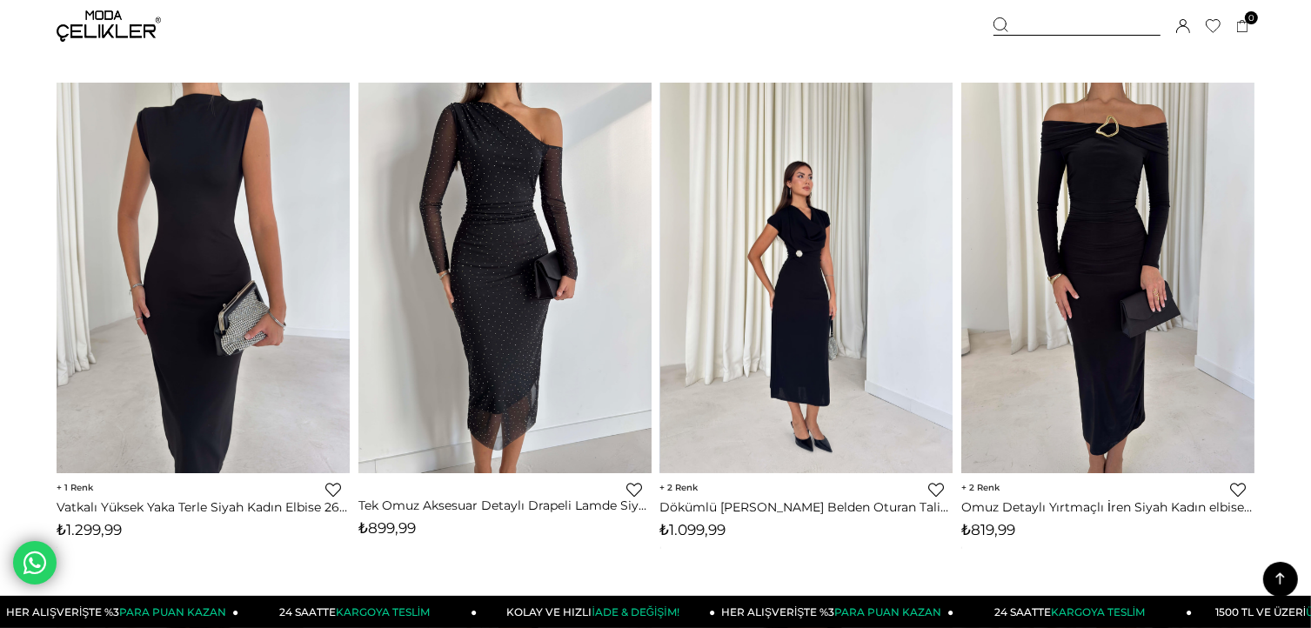
click at [778, 247] on img at bounding box center [807, 278] width 293 height 391
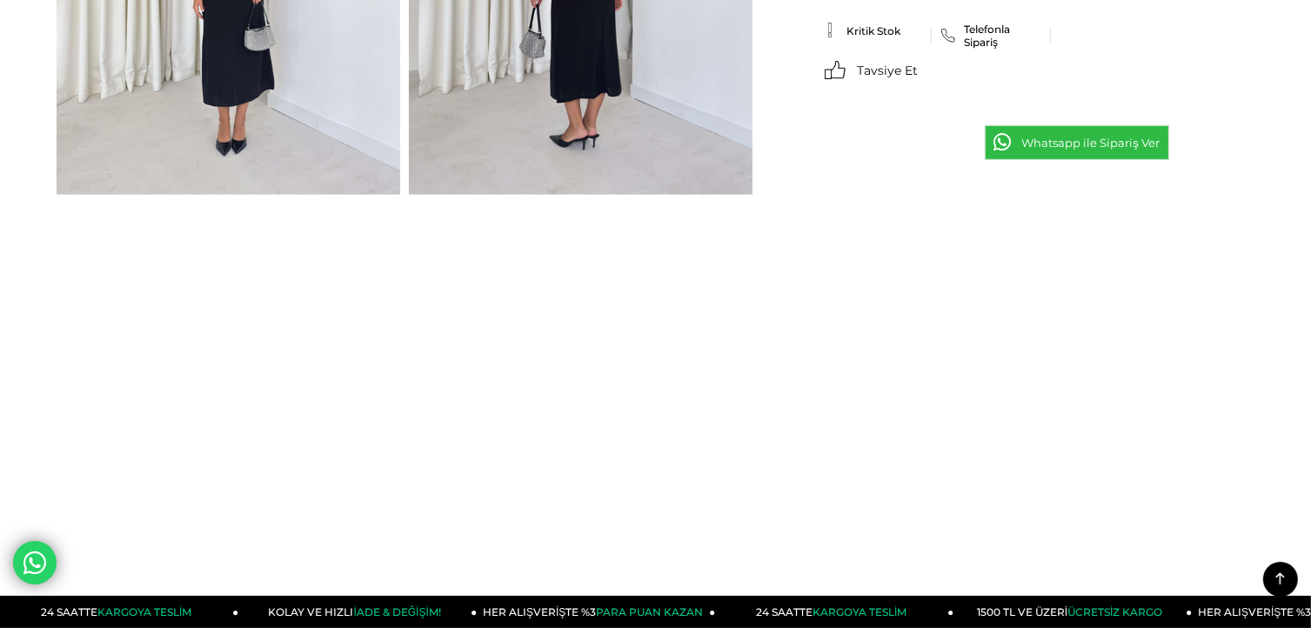
scroll to position [882, 0]
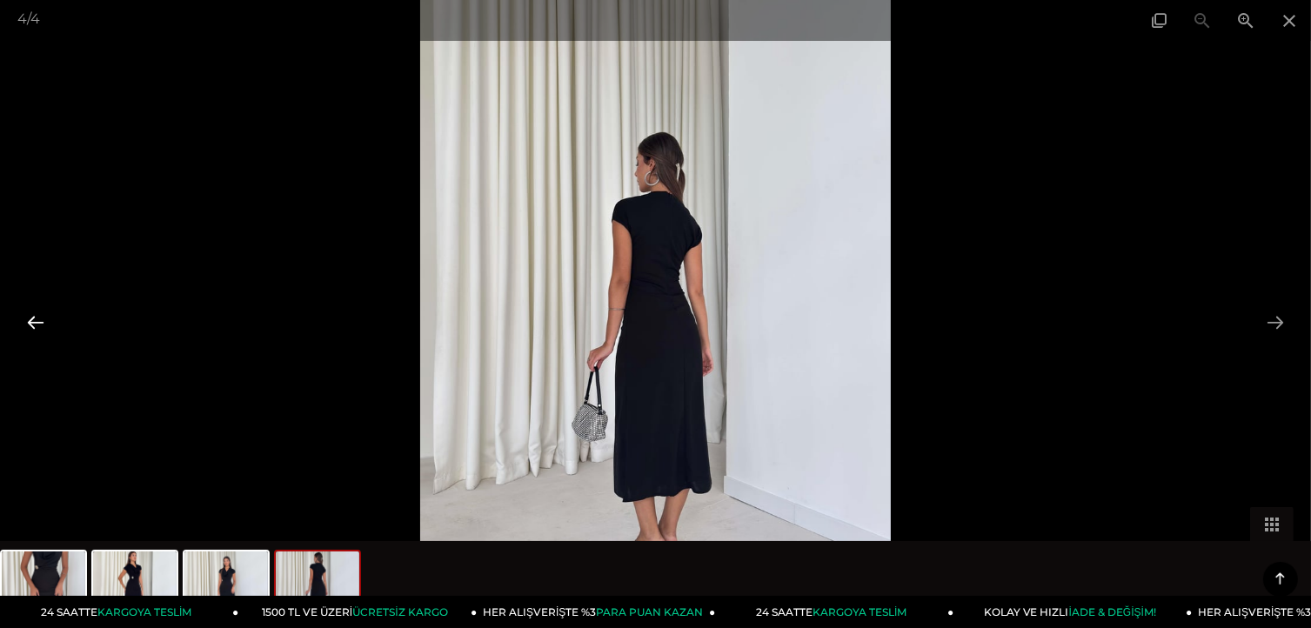
click at [24, 325] on button at bounding box center [35, 322] width 37 height 34
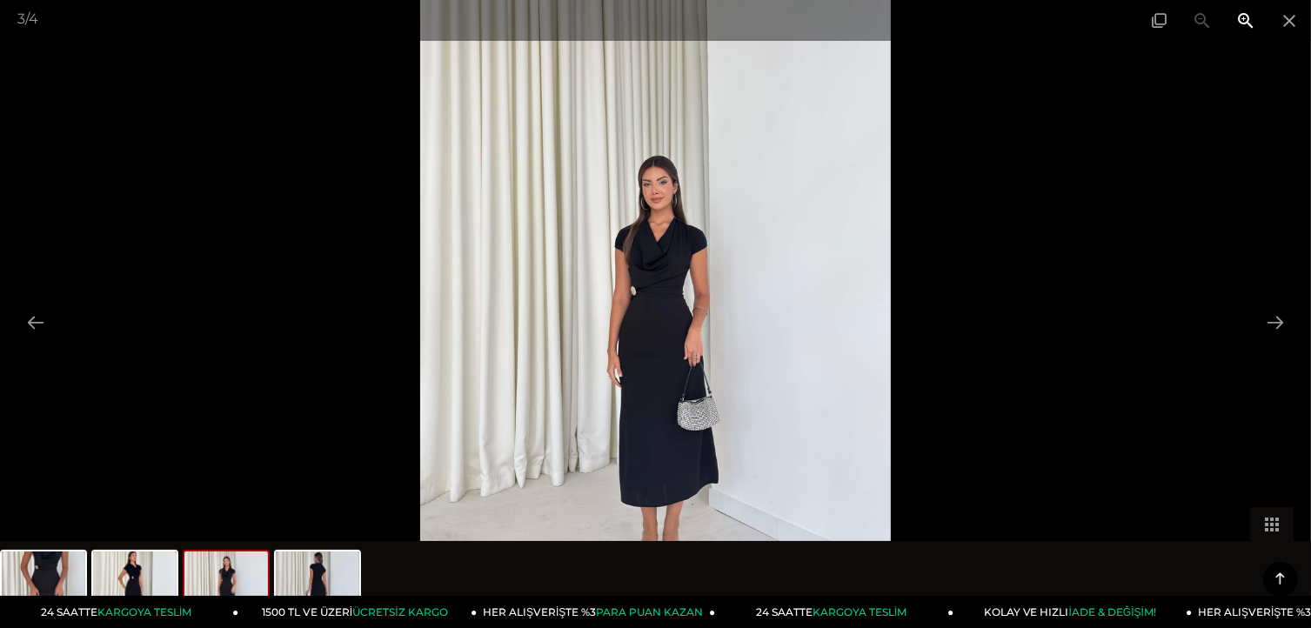
click at [1251, 22] on span at bounding box center [1246, 20] width 44 height 41
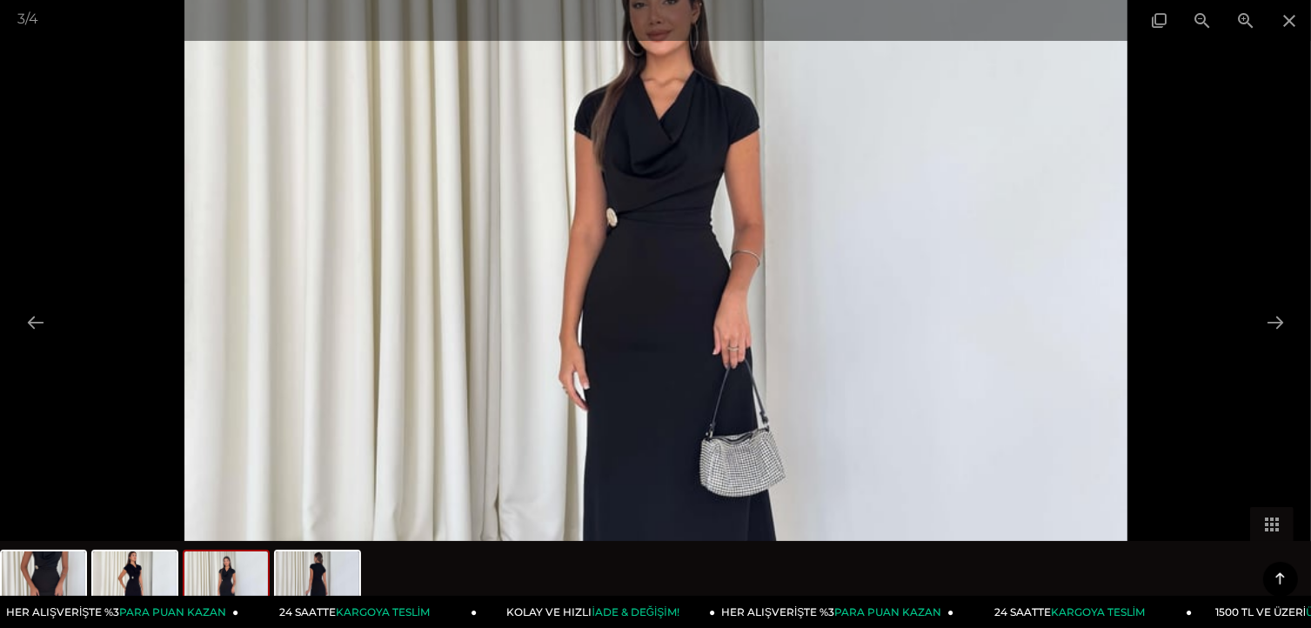
drag, startPoint x: 817, startPoint y: 260, endPoint x: 822, endPoint y: 210, distance: 50.7
click at [822, 210] on img at bounding box center [655, 263] width 943 height 1257
click at [1245, 18] on span at bounding box center [1246, 20] width 44 height 41
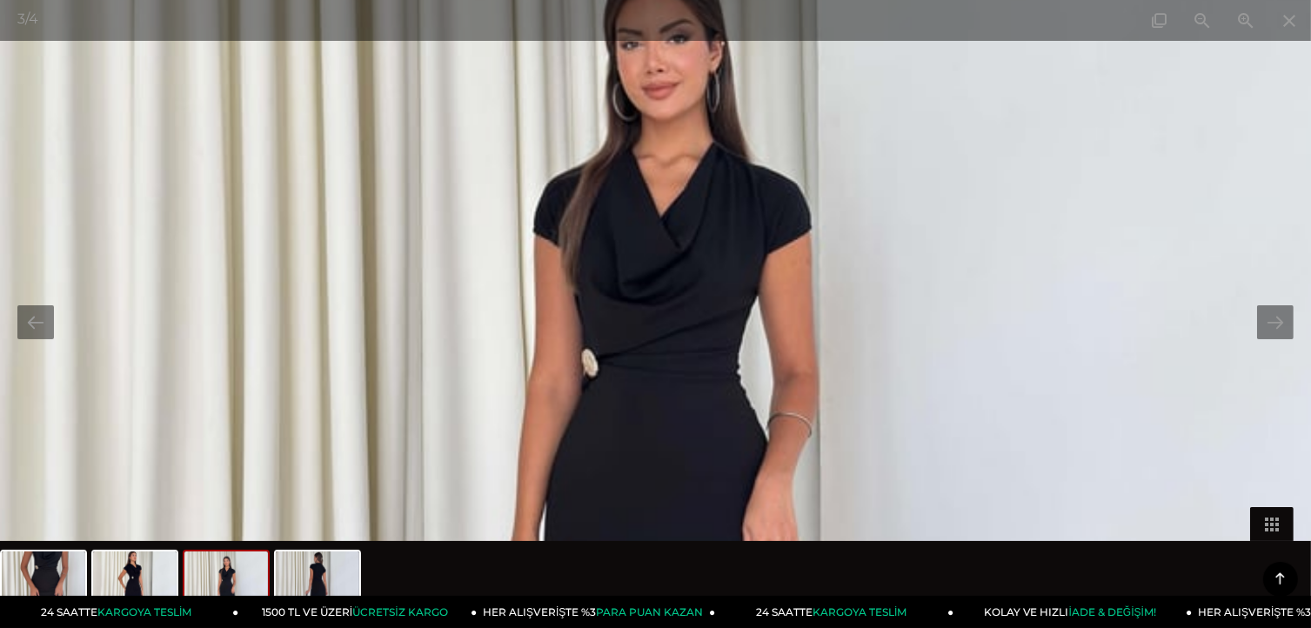
drag, startPoint x: 916, startPoint y: 238, endPoint x: 917, endPoint y: 358, distance: 120.1
click at [917, 358] on img at bounding box center [656, 432] width 1414 height 1885
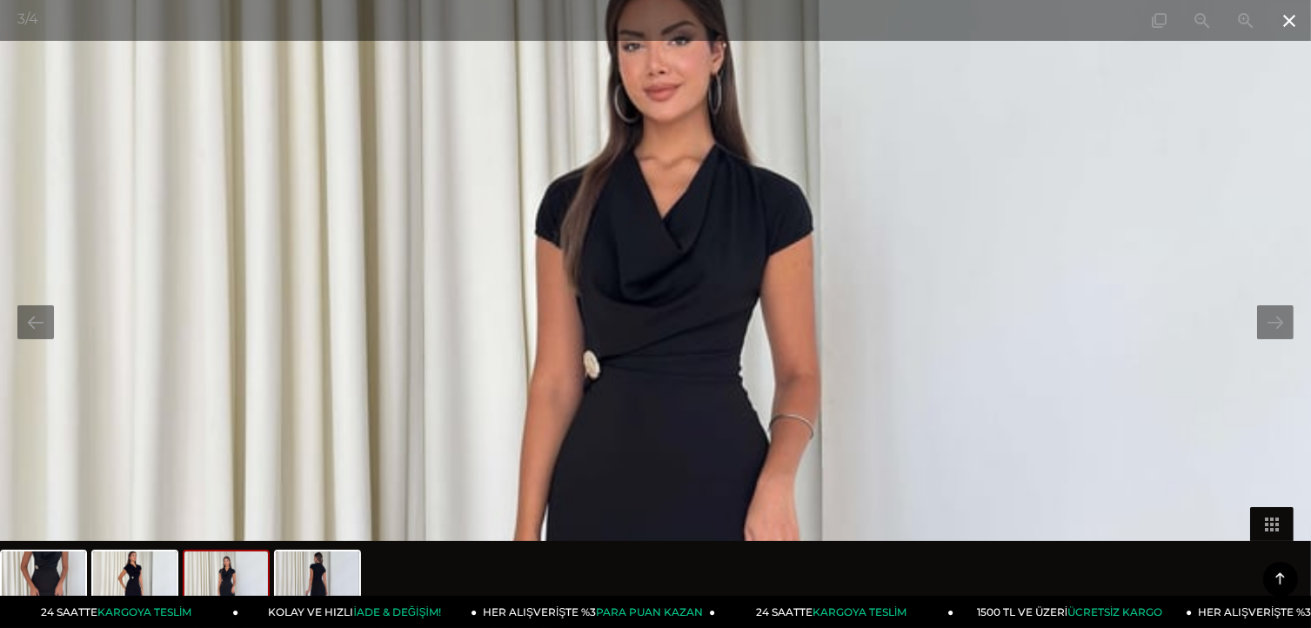
click at [1285, 29] on span at bounding box center [1290, 20] width 44 height 41
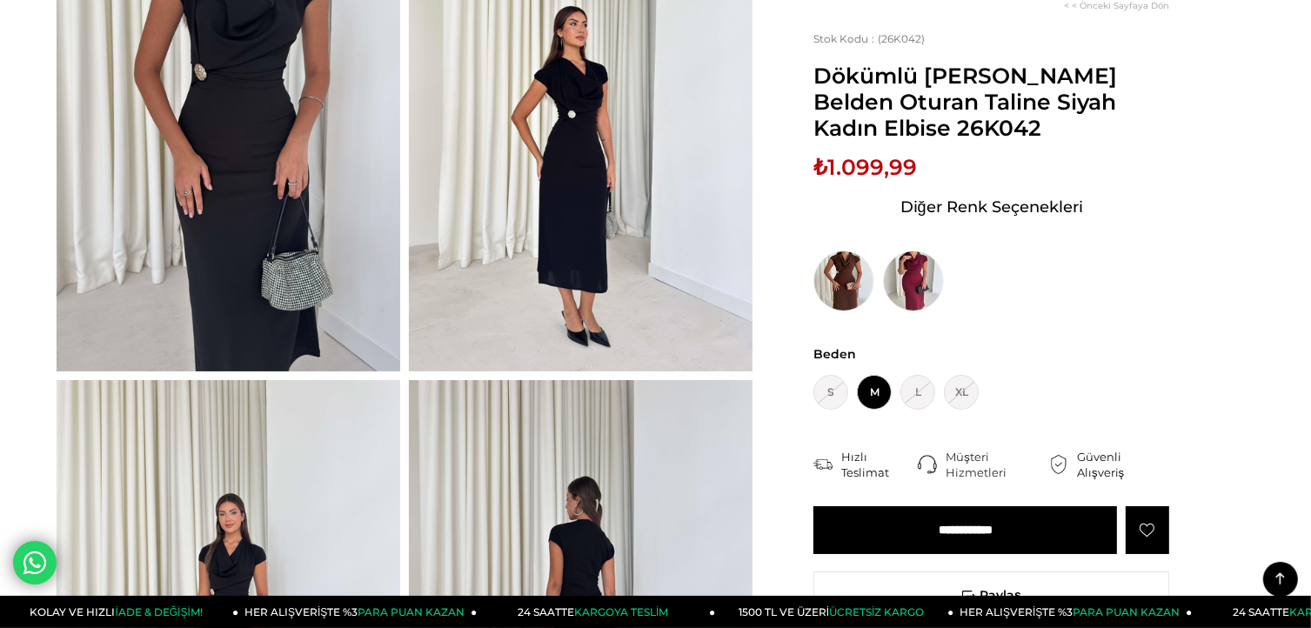
scroll to position [220, 0]
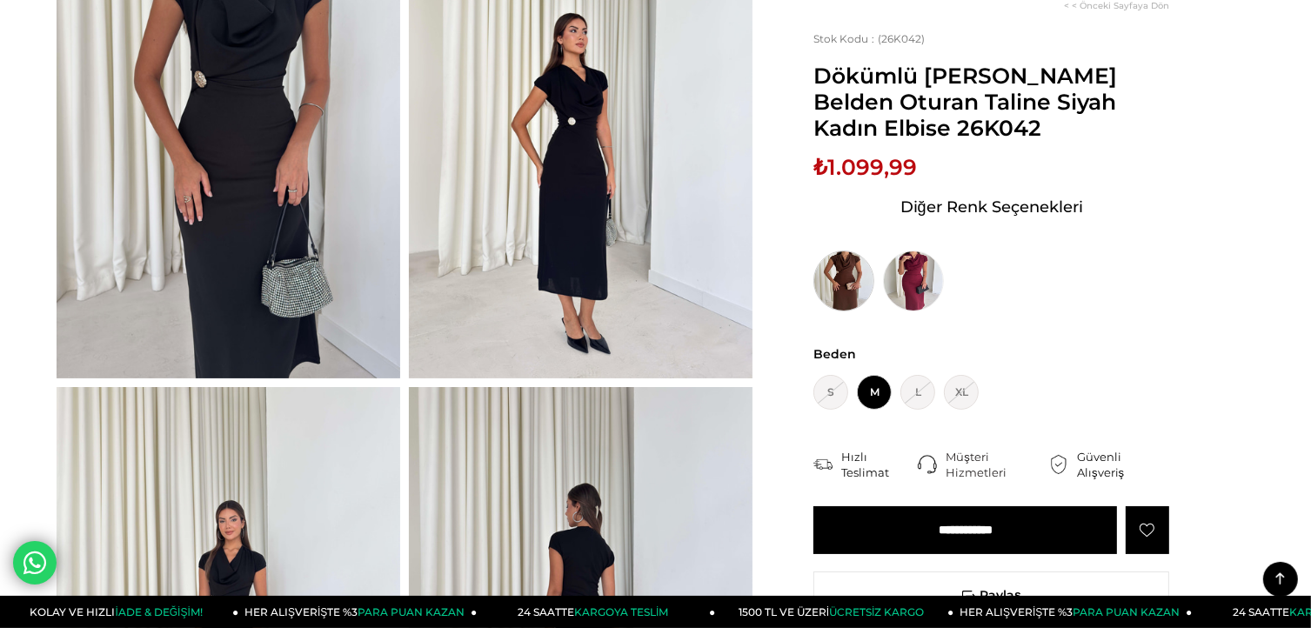
click at [839, 285] on img at bounding box center [844, 281] width 61 height 61
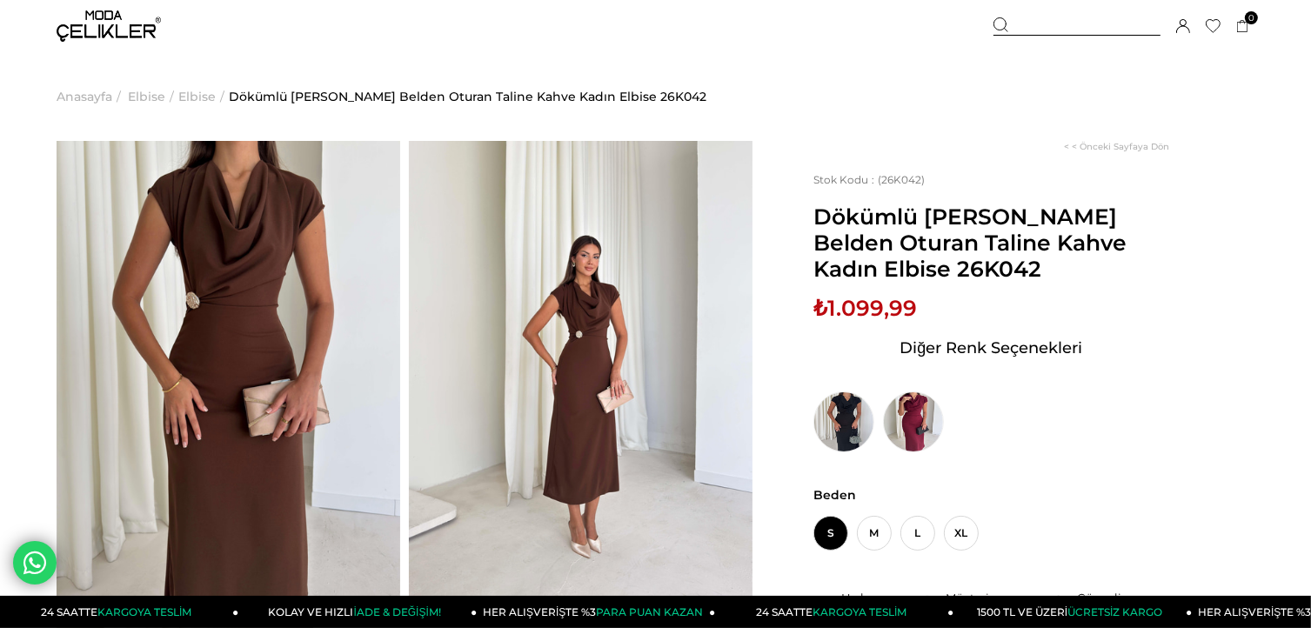
click at [352, 488] on img at bounding box center [229, 370] width 344 height 458
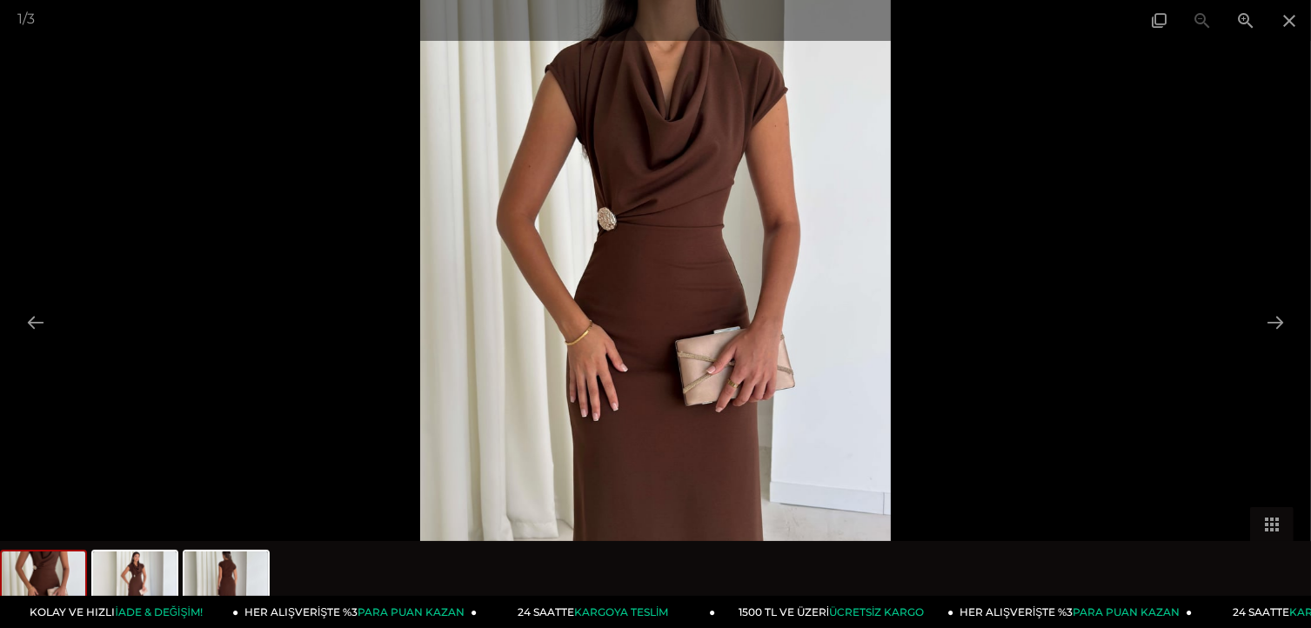
click at [1201, 19] on div "1 / 3" at bounding box center [655, 20] width 1311 height 41
click at [1275, 323] on button at bounding box center [1276, 322] width 37 height 34
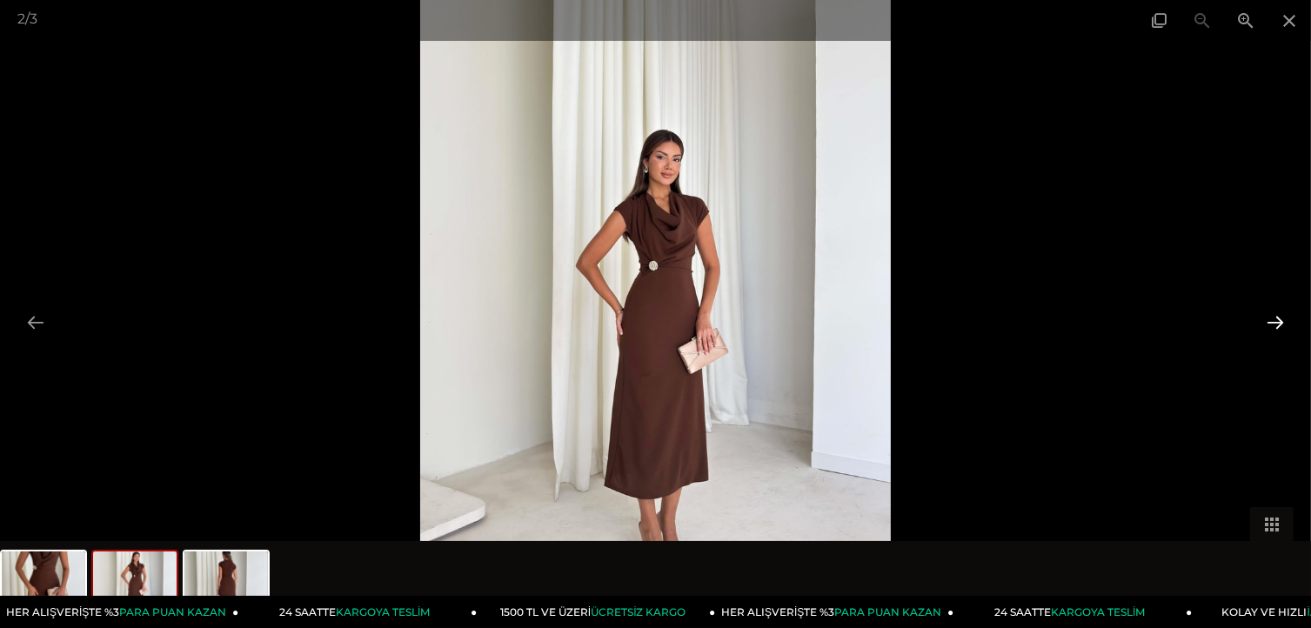
click at [1275, 323] on button at bounding box center [1276, 322] width 37 height 34
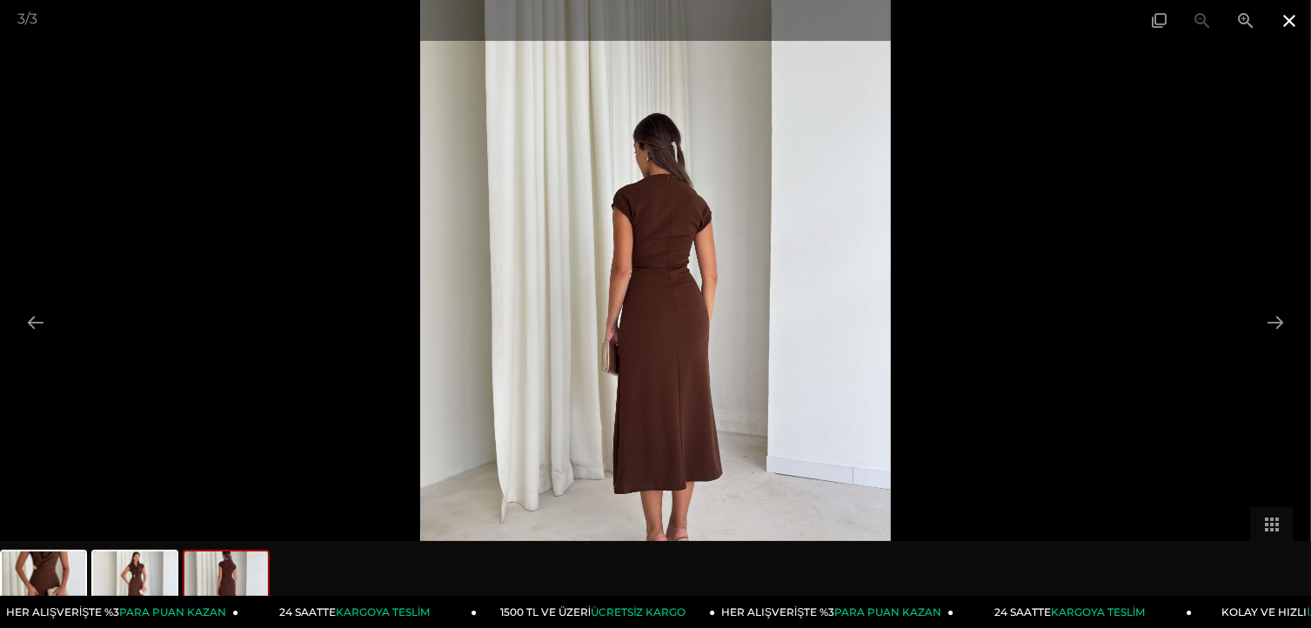
click at [1291, 15] on span at bounding box center [1290, 20] width 44 height 41
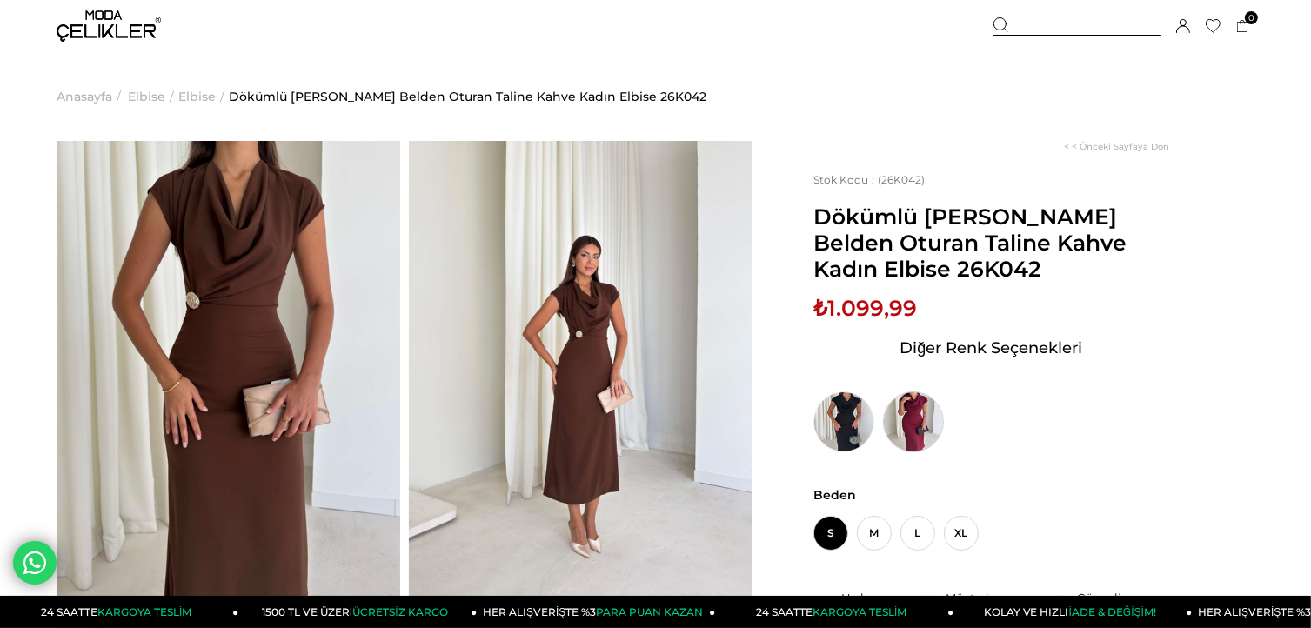
click at [907, 420] on img at bounding box center [913, 422] width 61 height 61
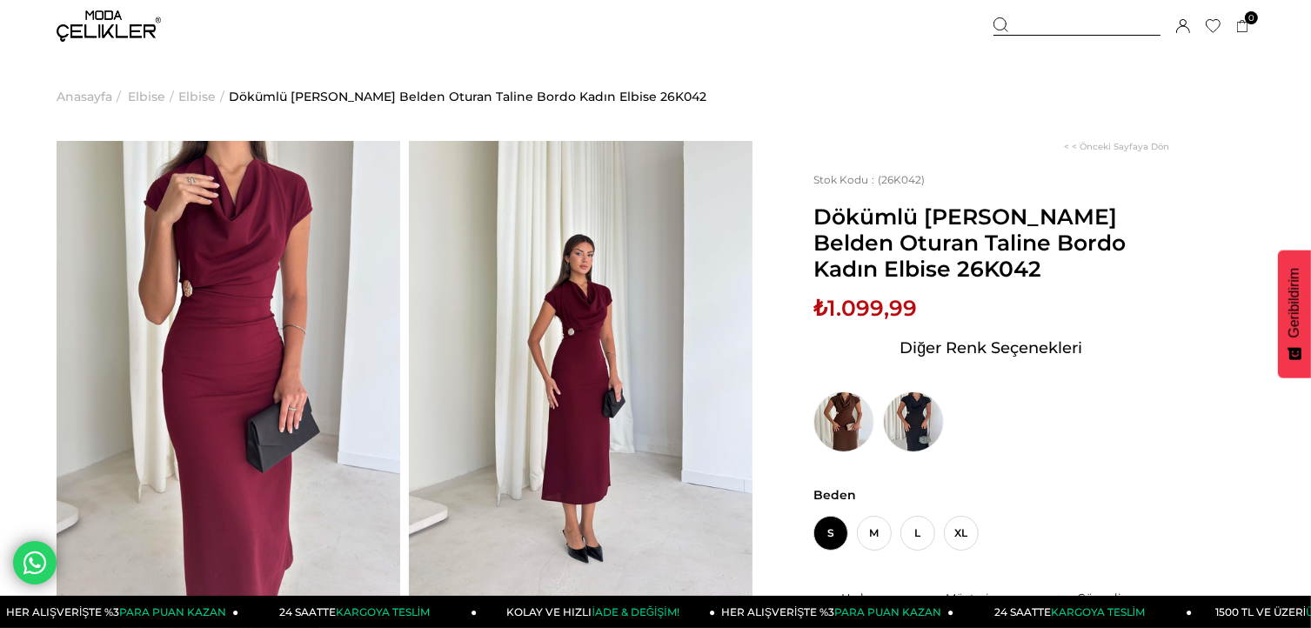
click at [254, 423] on img at bounding box center [229, 370] width 344 height 458
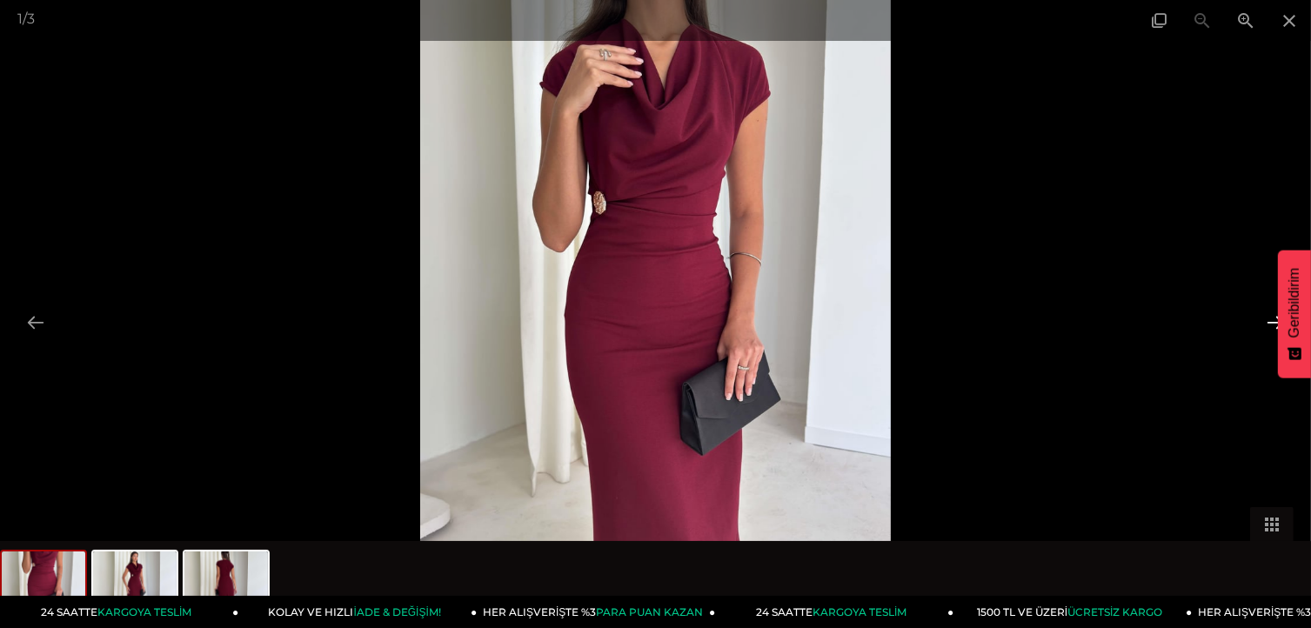
click at [1268, 317] on button at bounding box center [1276, 322] width 37 height 34
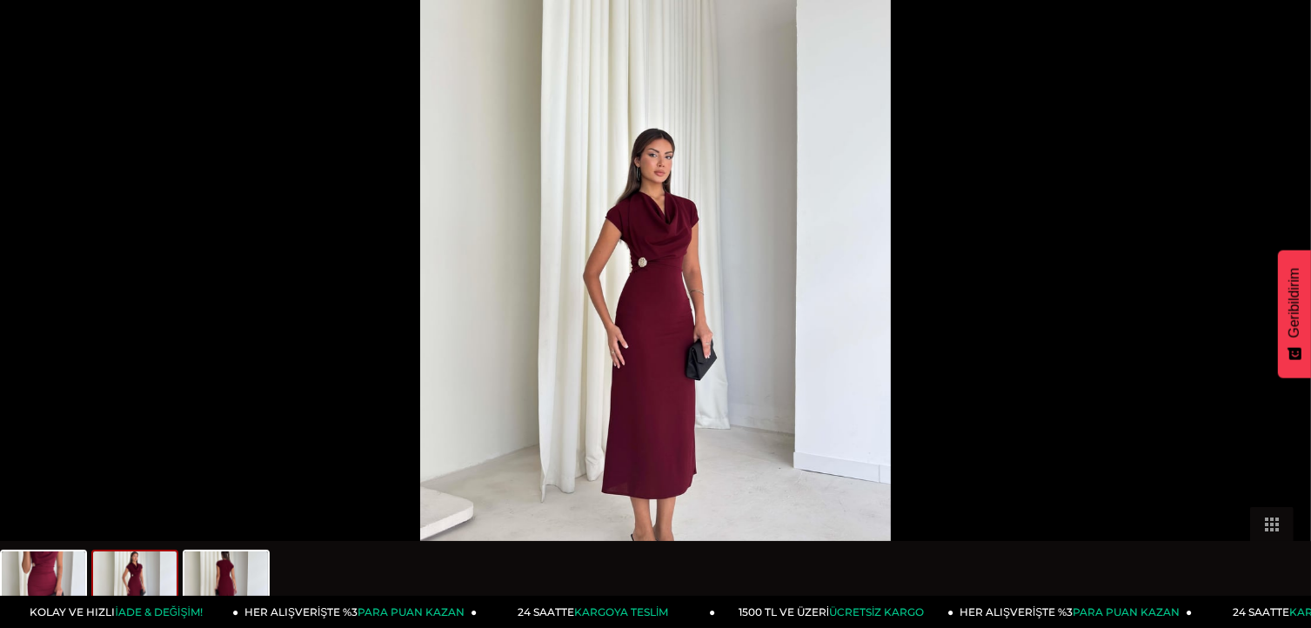
click at [1268, 317] on button at bounding box center [1284, 322] width 37 height 34
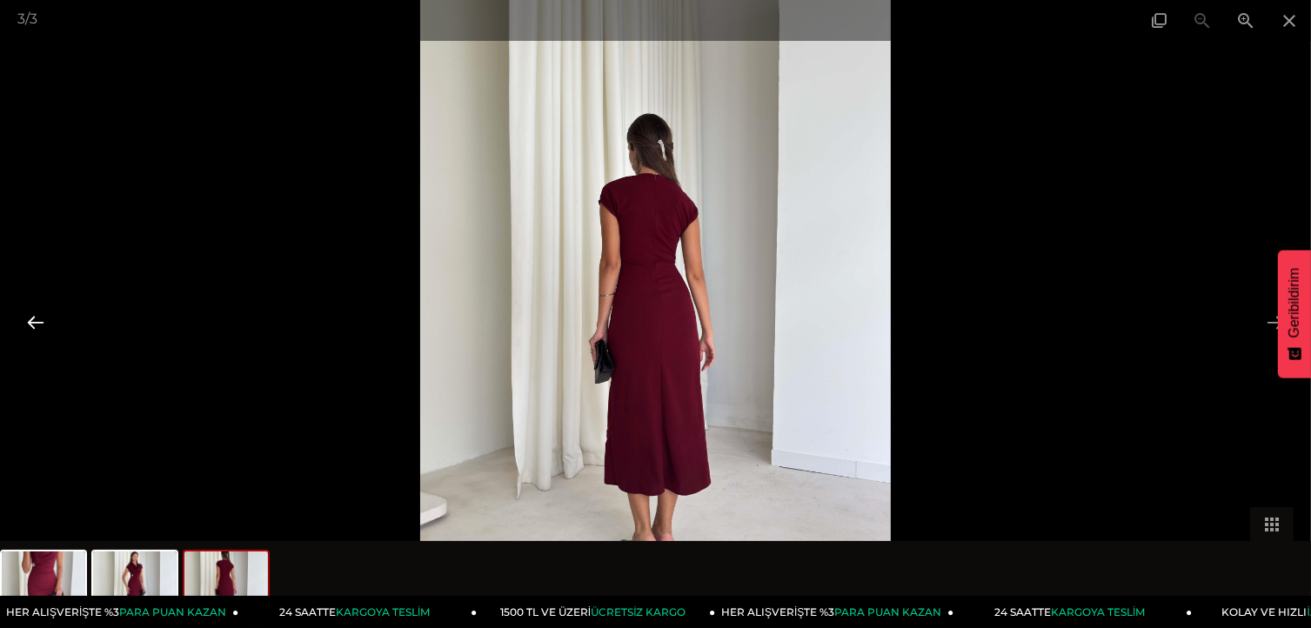
click at [31, 325] on button at bounding box center [35, 322] width 37 height 34
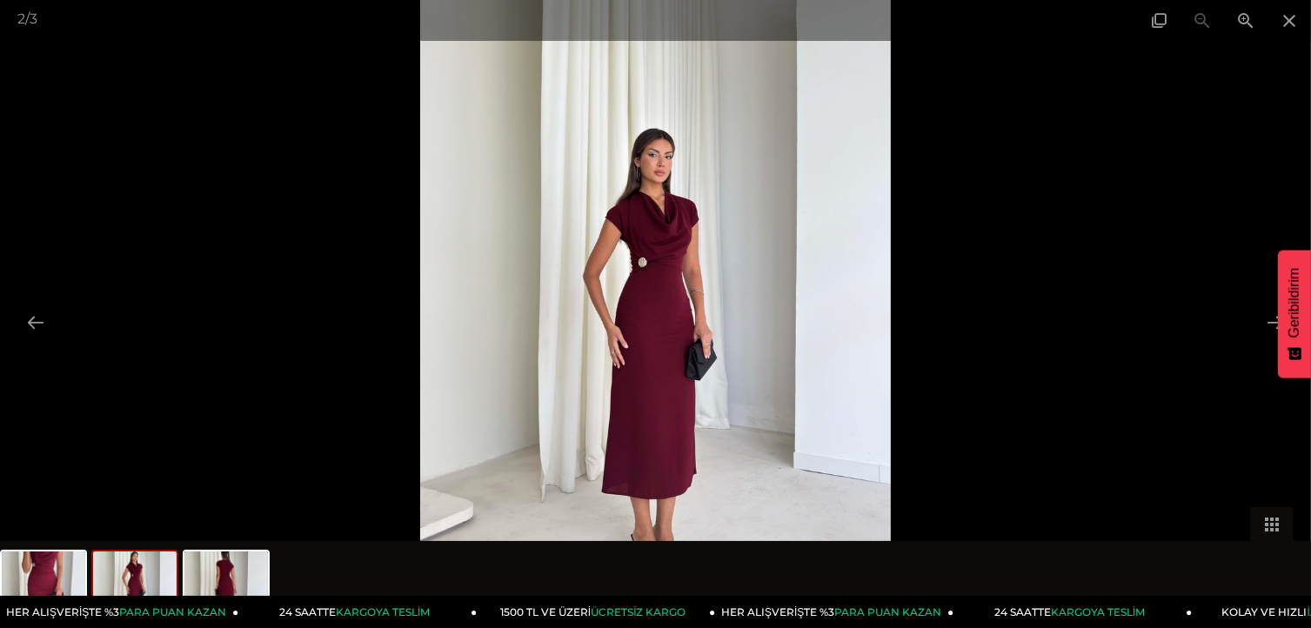
click at [397, 317] on div at bounding box center [655, 314] width 1311 height 628
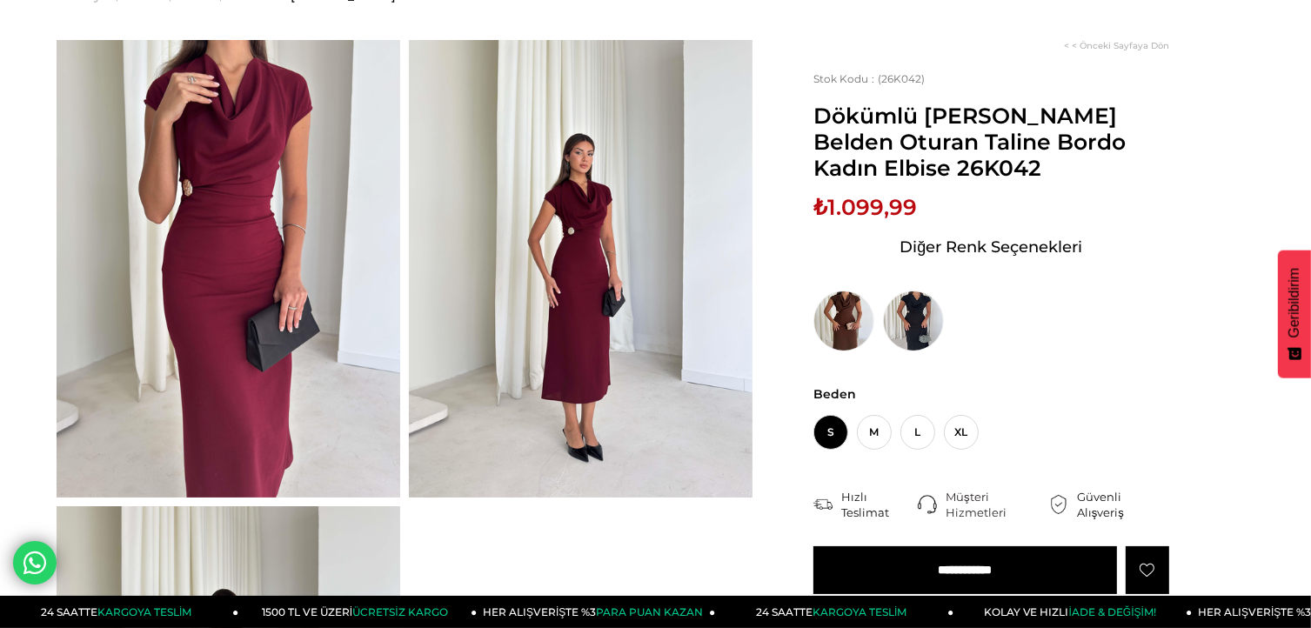
scroll to position [104, 0]
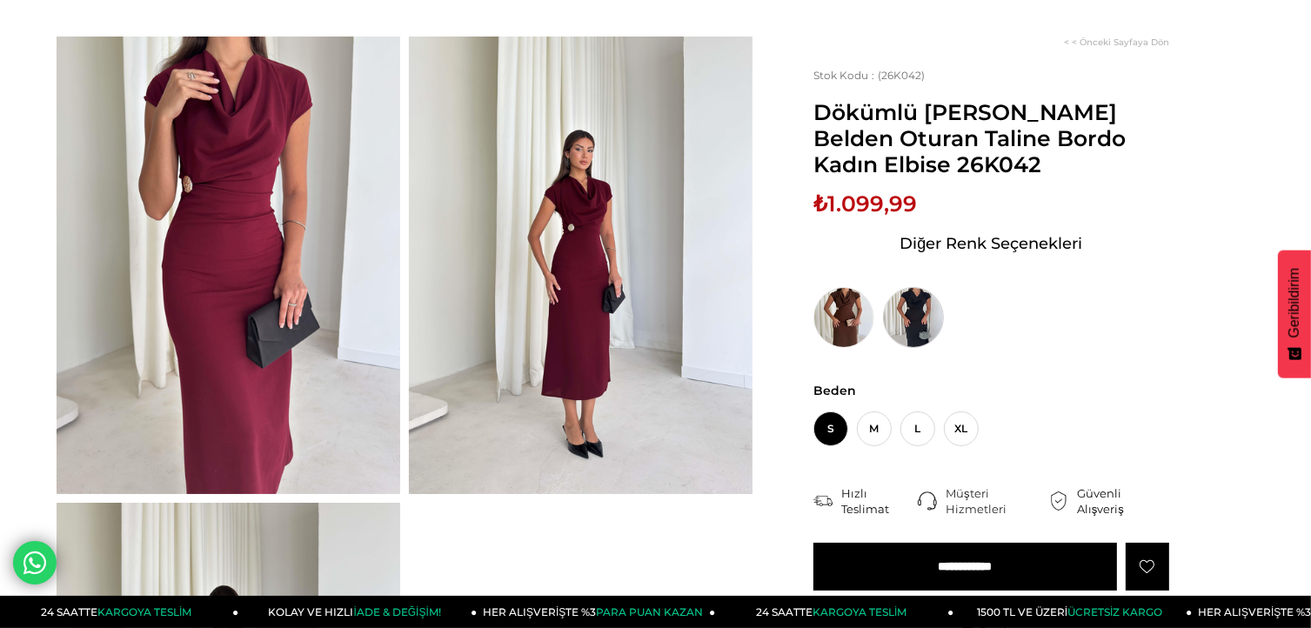
click at [914, 321] on img at bounding box center [913, 317] width 61 height 61
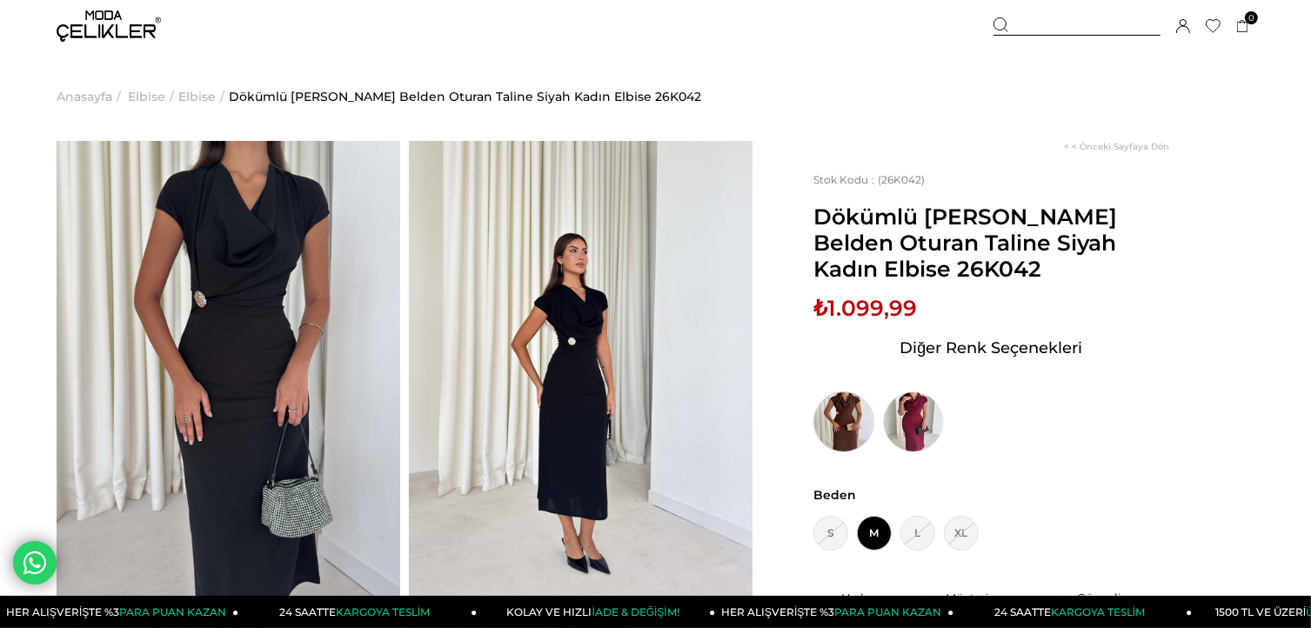
click at [839, 415] on img at bounding box center [844, 422] width 61 height 61
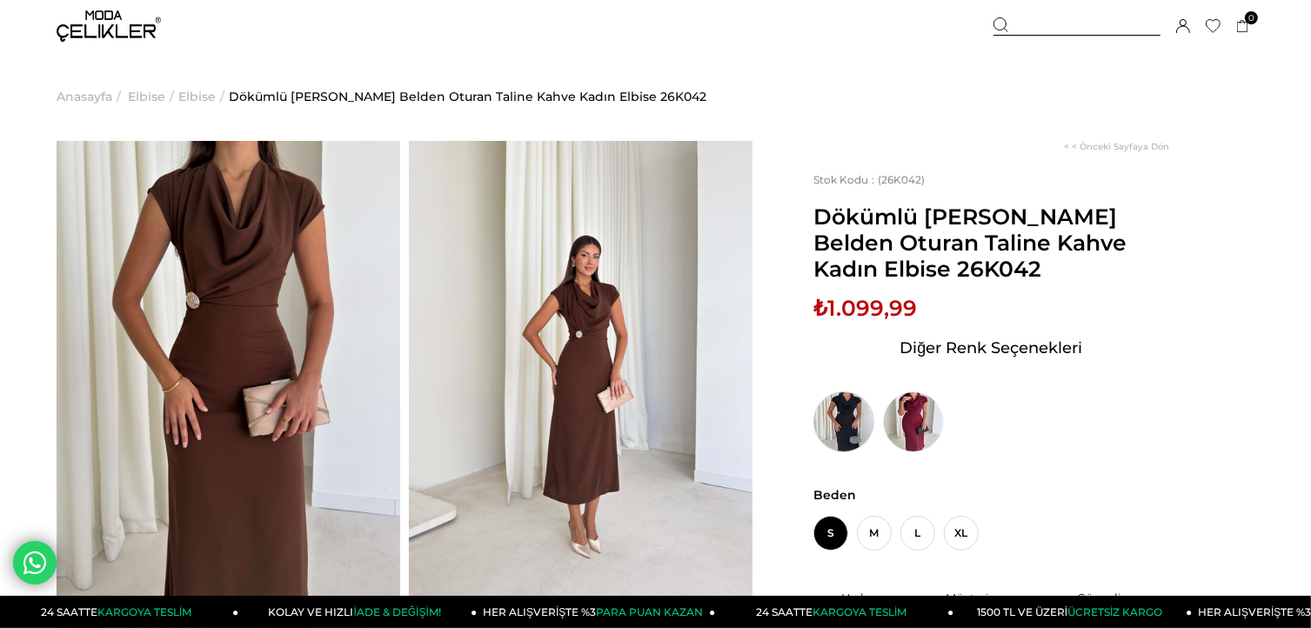
click at [843, 393] on img at bounding box center [844, 422] width 61 height 61
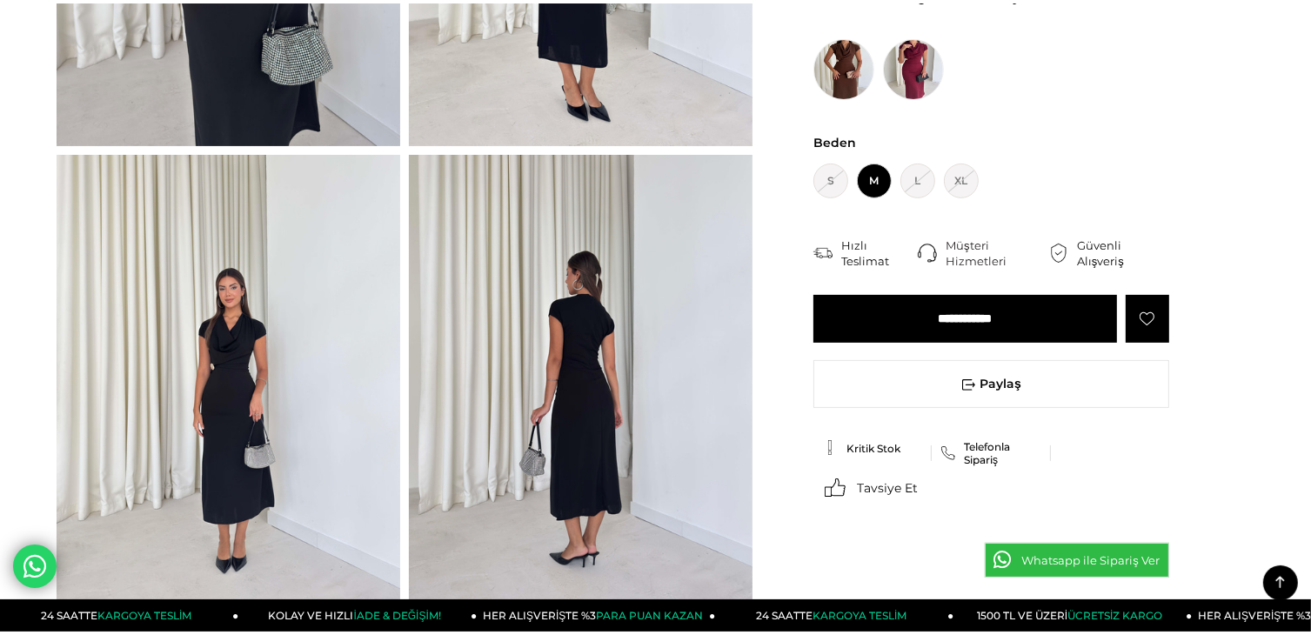
scroll to position [470, 0]
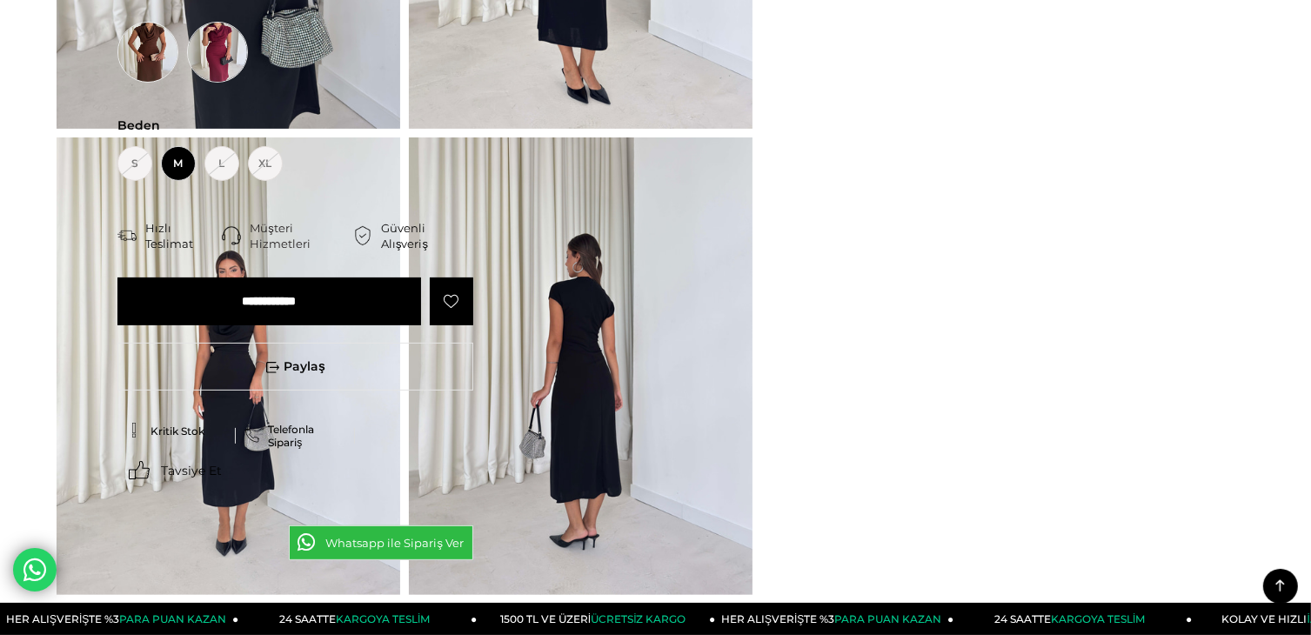
click at [1003, 193] on div "‹ › < < Önceki Sayfaya Dön Stok Kodu (26K042) Dökümlü Yaka Aksesuarlı Belden Ot…" at bounding box center [656, 137] width 1198 height 933
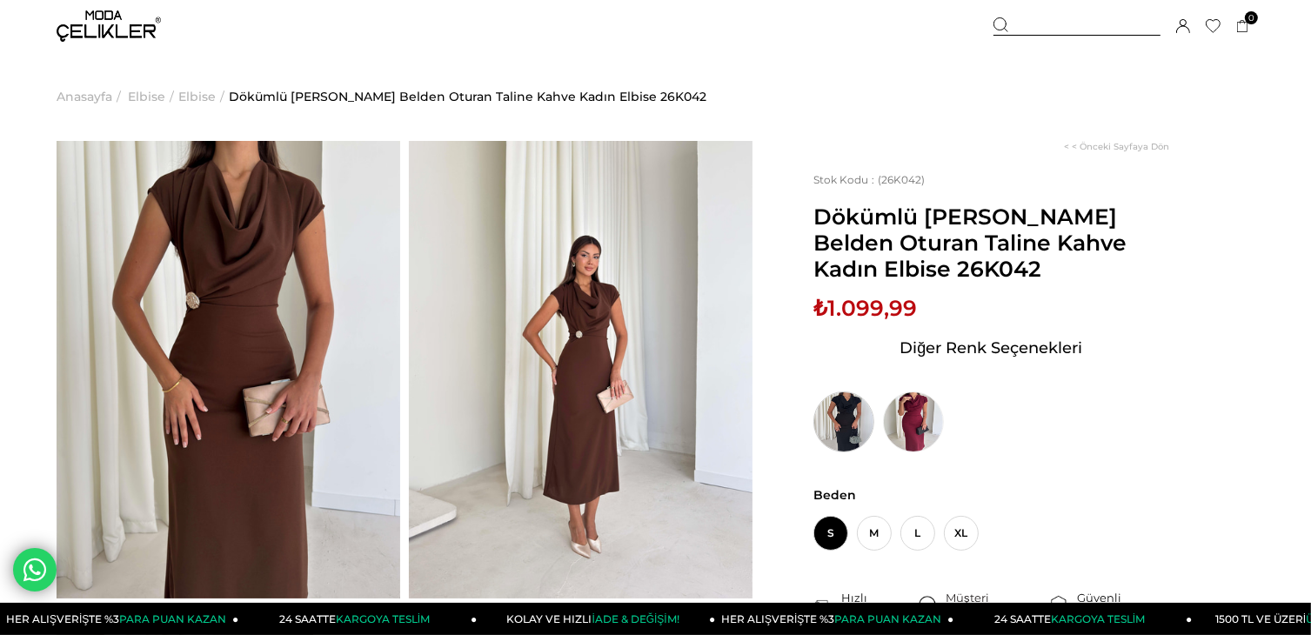
click at [845, 423] on img at bounding box center [844, 422] width 61 height 61
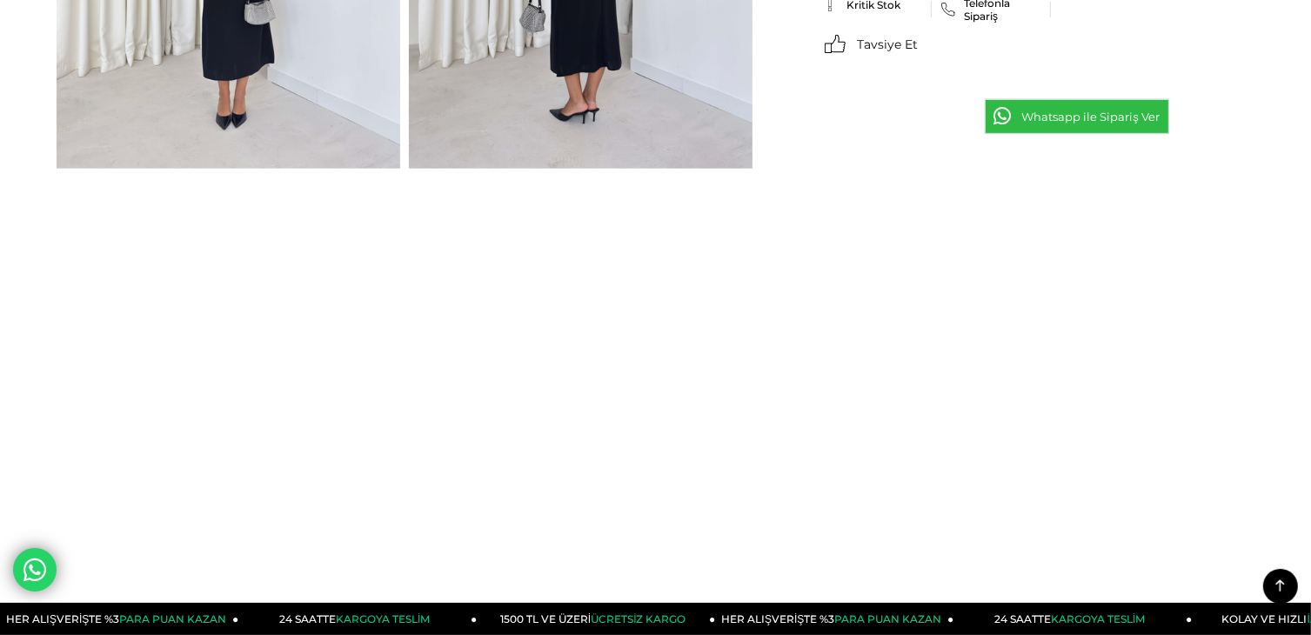
scroll to position [905, 0]
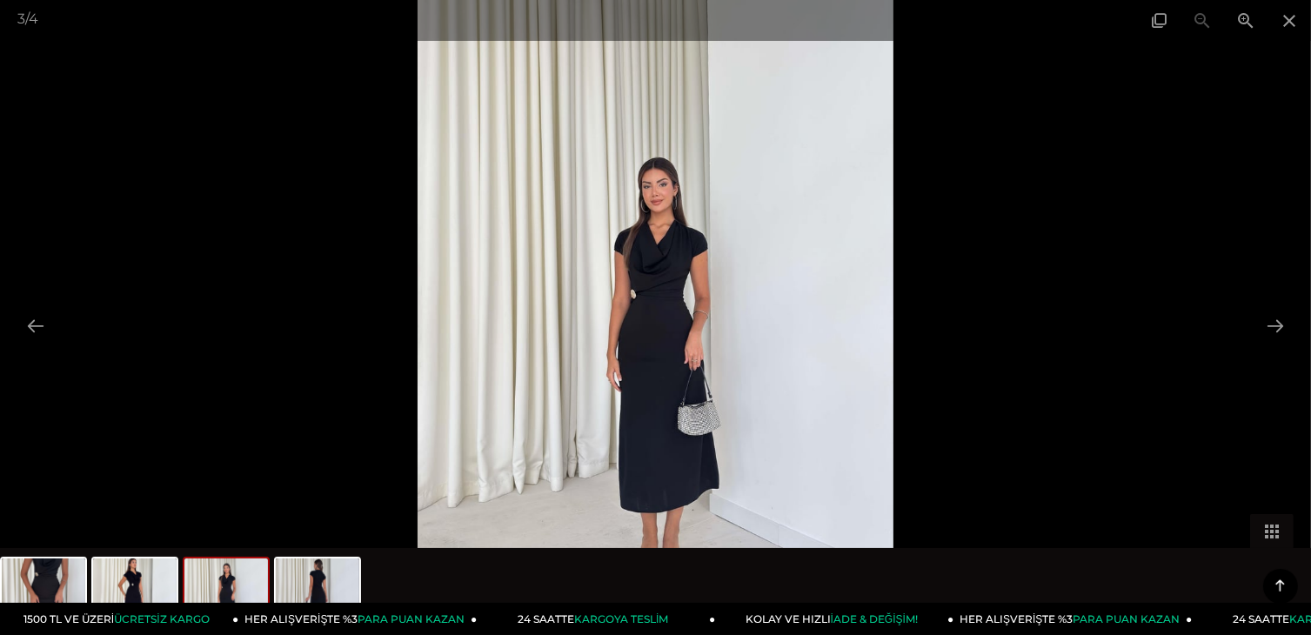
click at [849, 450] on img at bounding box center [656, 317] width 477 height 635
click at [1243, 30] on span at bounding box center [1246, 20] width 44 height 41
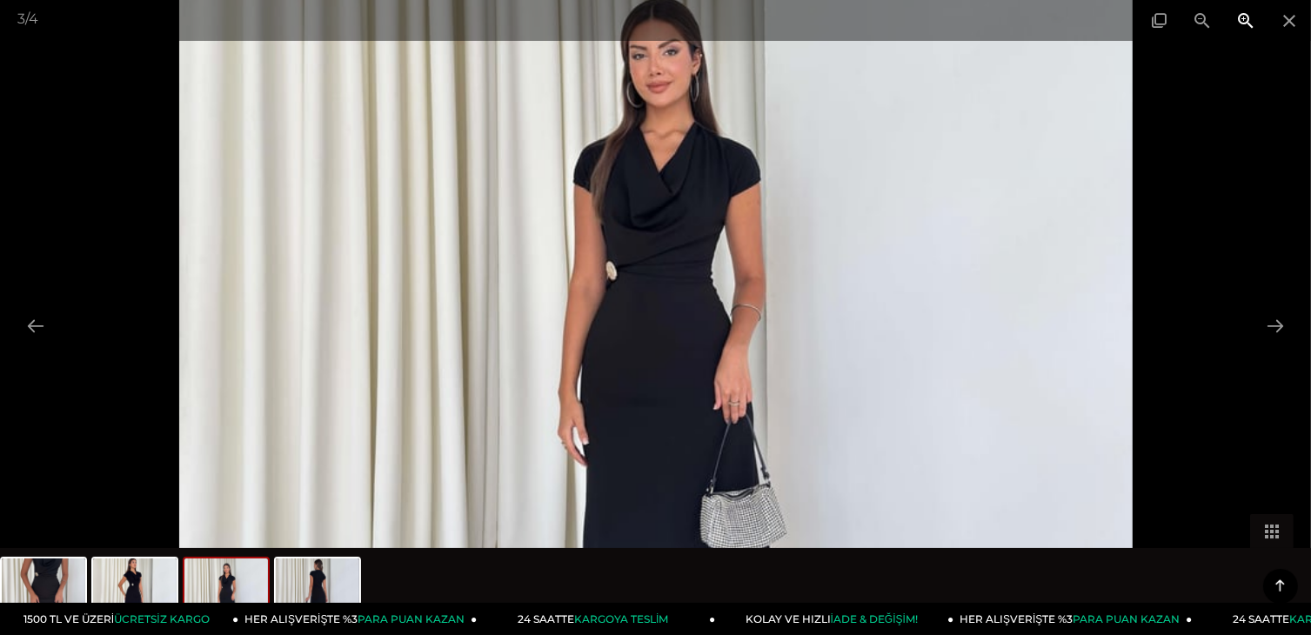
click at [1243, 30] on span at bounding box center [1246, 20] width 44 height 41
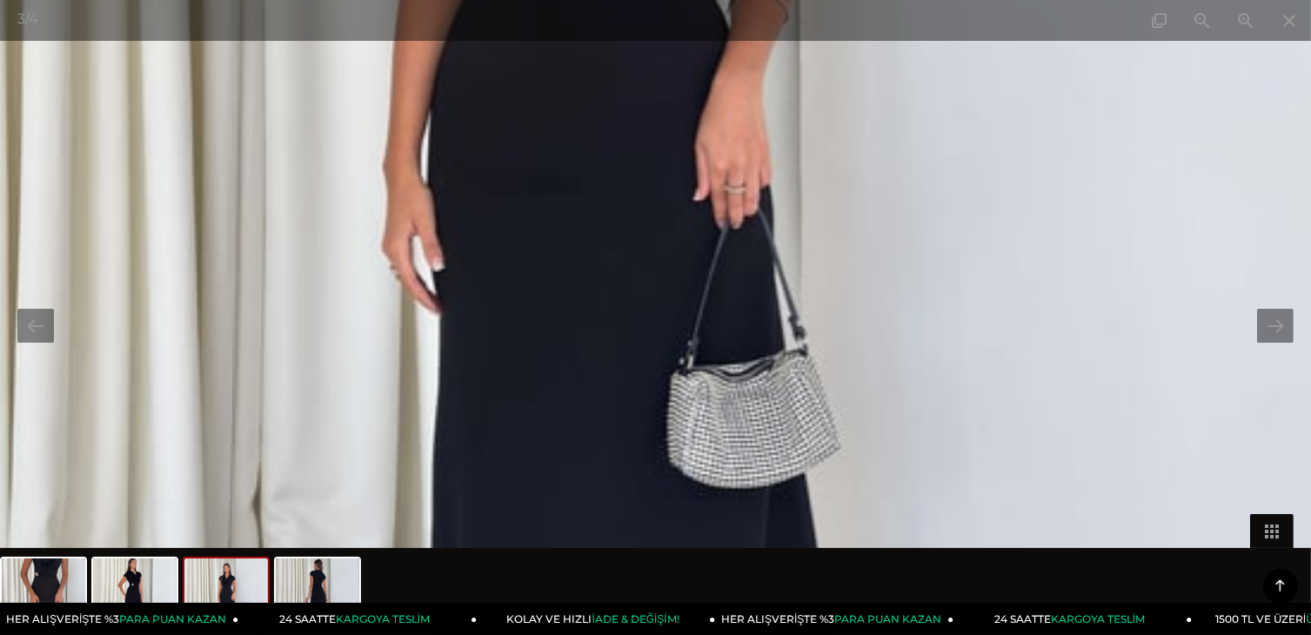
drag, startPoint x: 1037, startPoint y: 225, endPoint x: 960, endPoint y: -76, distance: 310.9
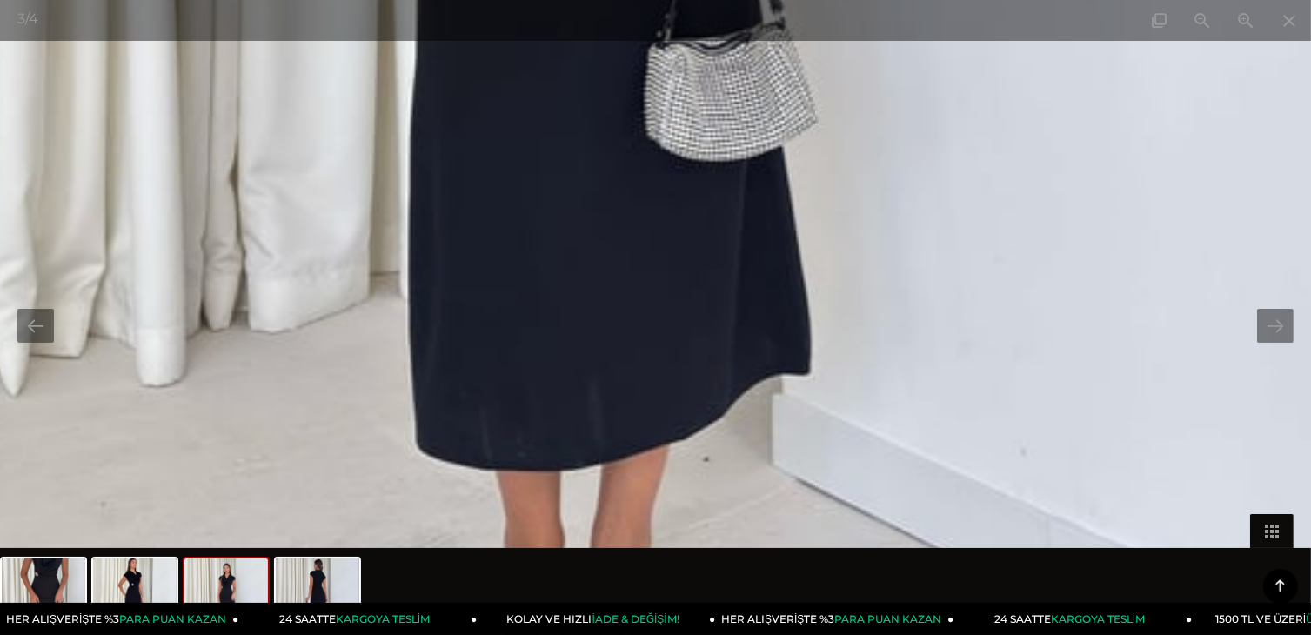
drag, startPoint x: 870, startPoint y: 471, endPoint x: 848, endPoint y: 144, distance: 328.0
click at [1206, 17] on span at bounding box center [1203, 20] width 44 height 41
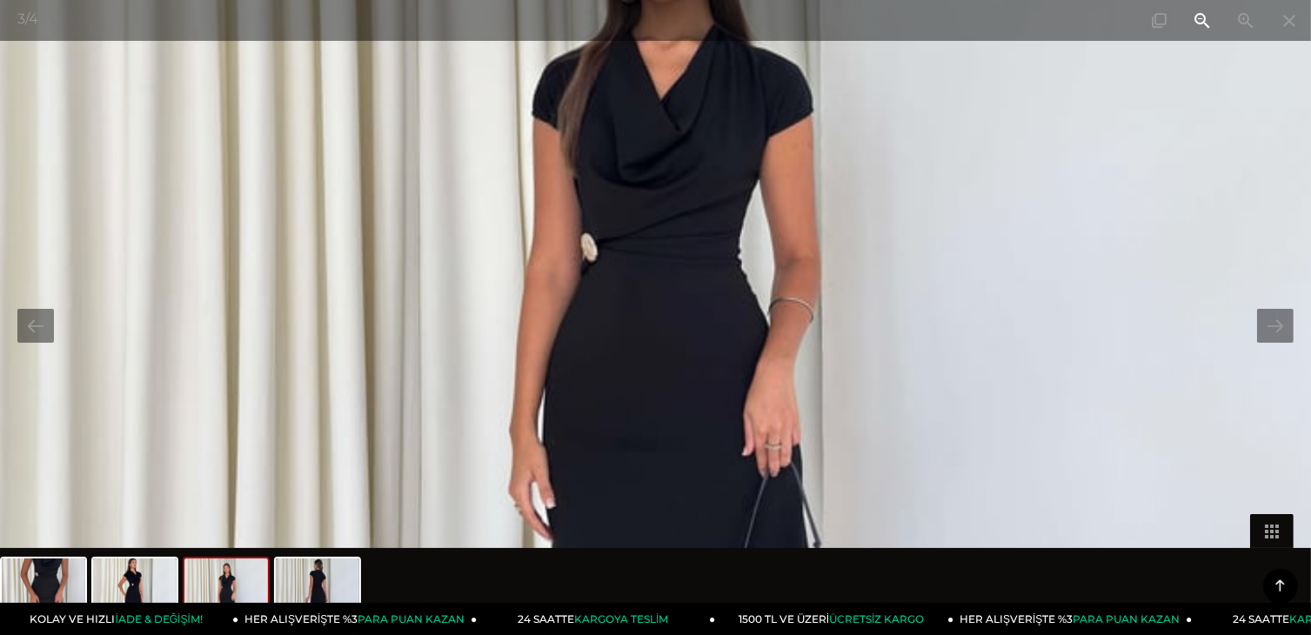
click at [1206, 17] on span at bounding box center [1203, 20] width 44 height 41
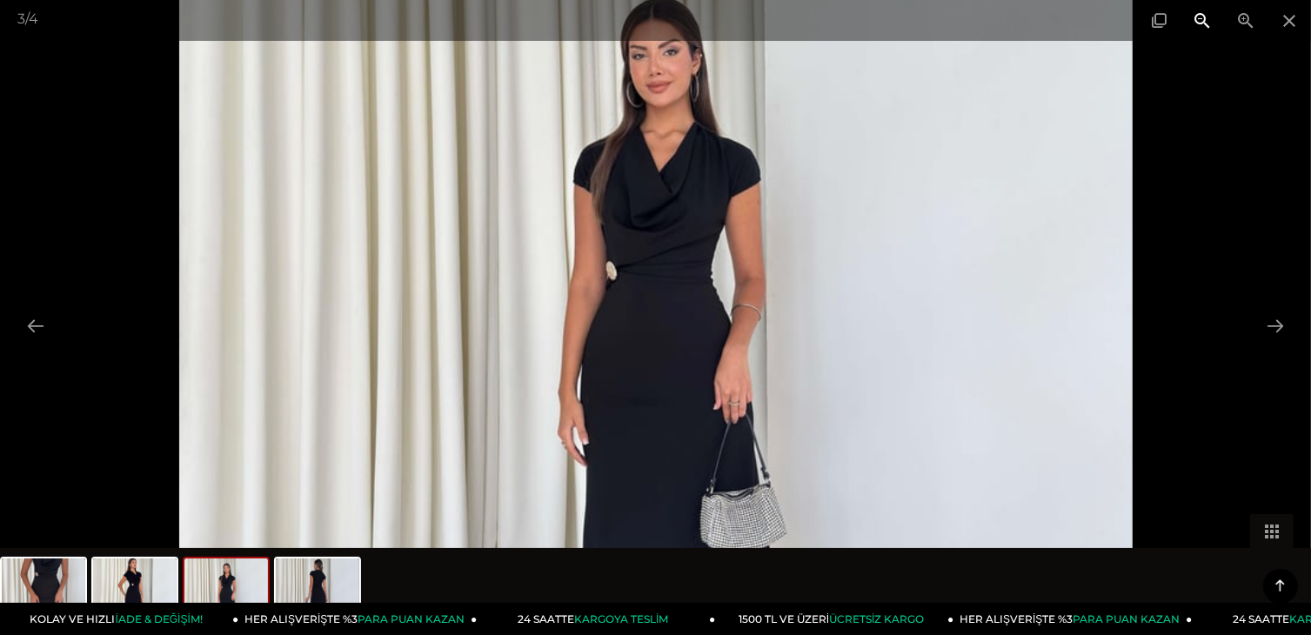
click at [1206, 17] on span at bounding box center [1203, 20] width 44 height 41
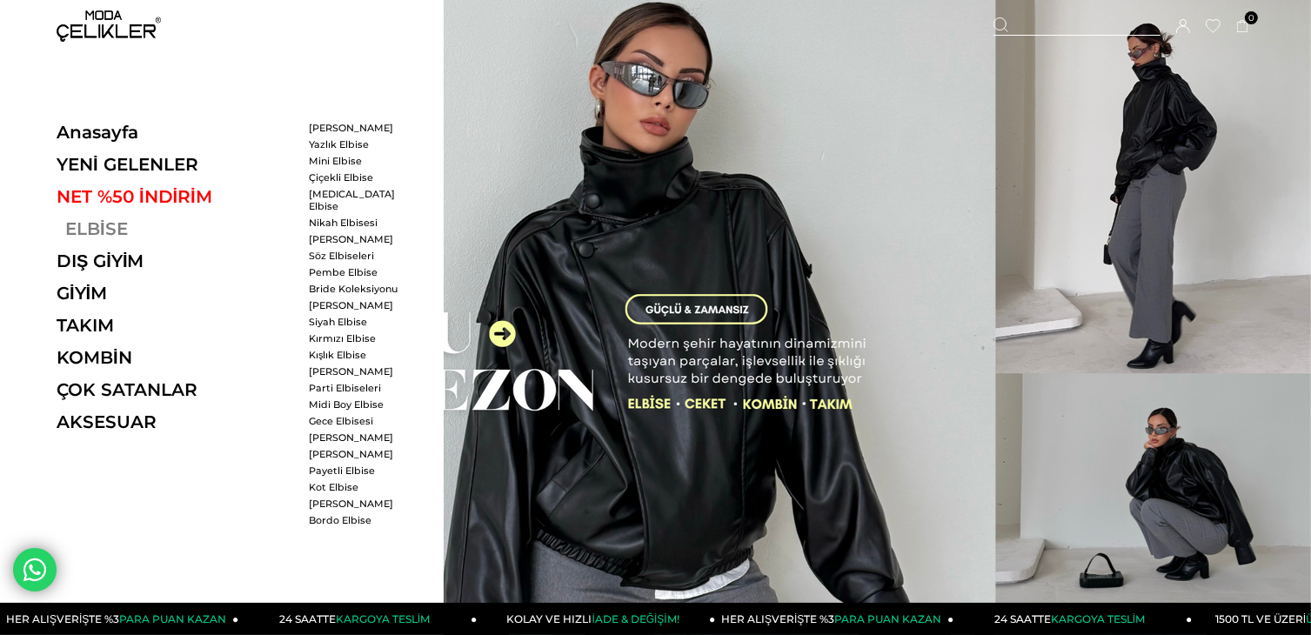
drag, startPoint x: 0, startPoint y: 0, endPoint x: 101, endPoint y: 227, distance: 248.6
click at [101, 227] on link "ELBİSE" at bounding box center [176, 228] width 239 height 21
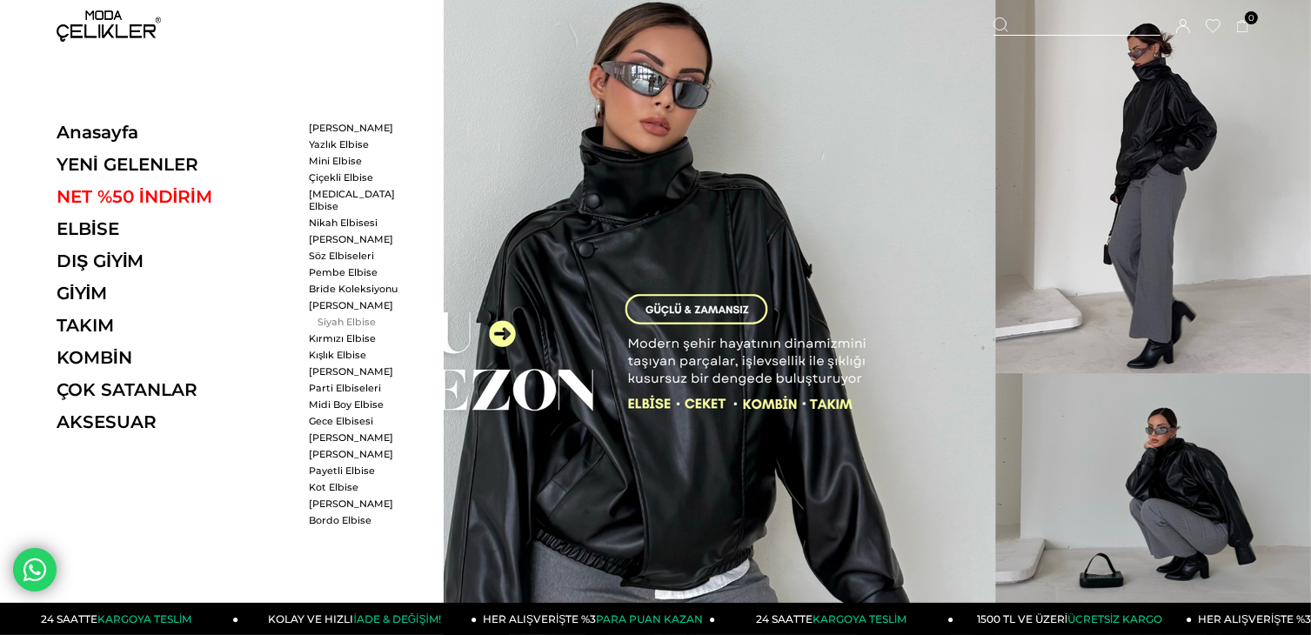
click at [350, 316] on link "Siyah Elbise" at bounding box center [359, 322] width 100 height 12
click at [356, 316] on link "Siyah Elbise" at bounding box center [359, 322] width 100 height 12
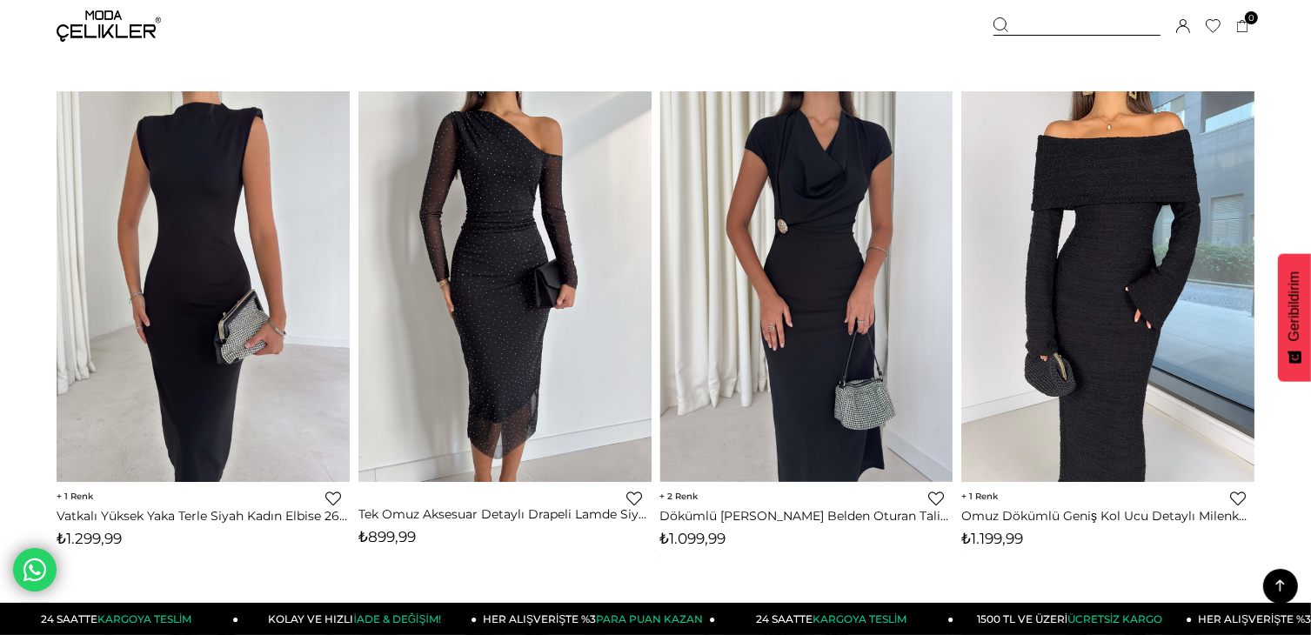
scroll to position [1184, 0]
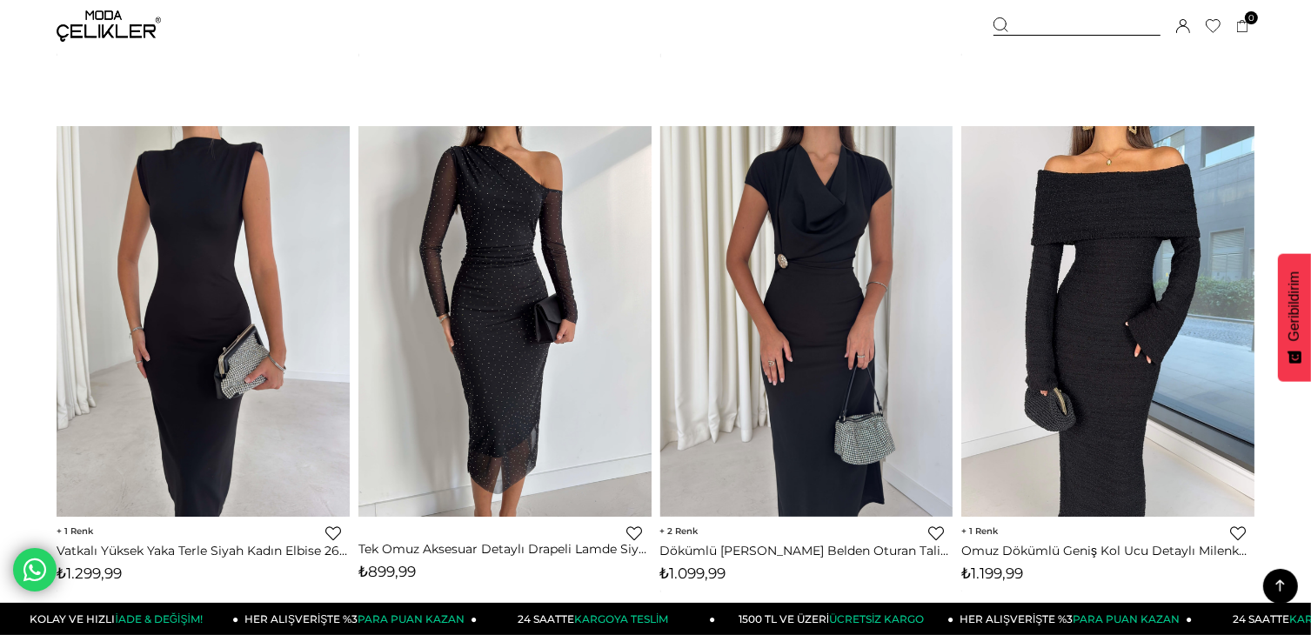
click at [870, 255] on img at bounding box center [807, 321] width 293 height 391
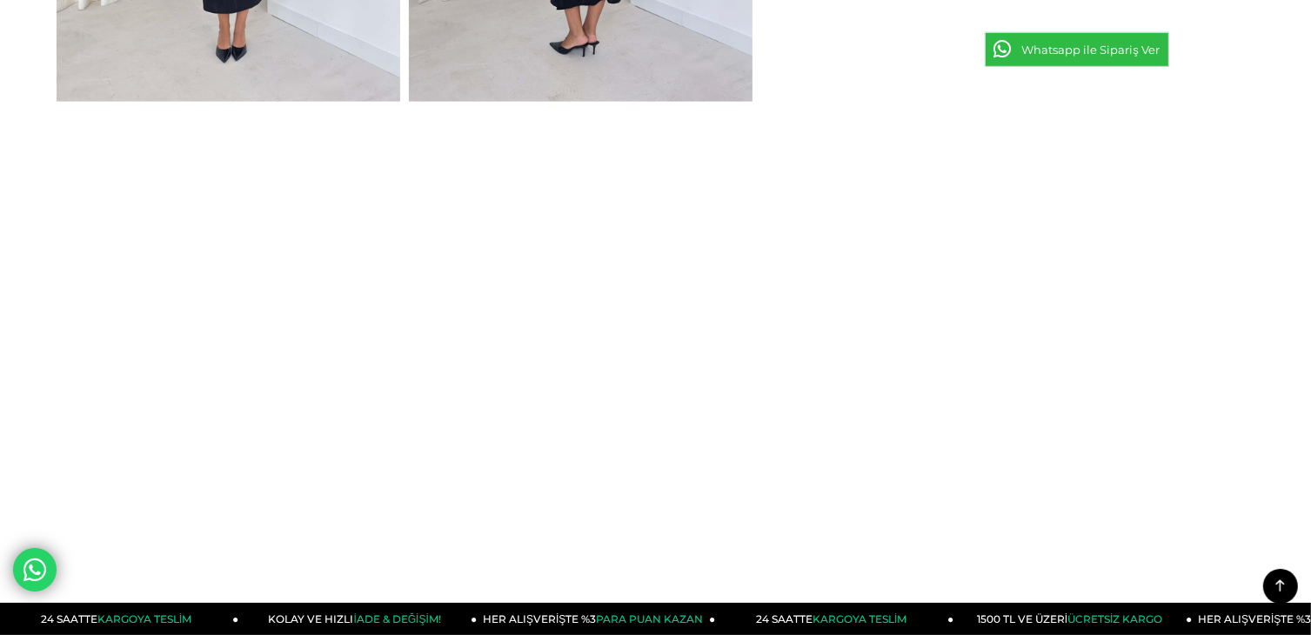
scroll to position [975, 0]
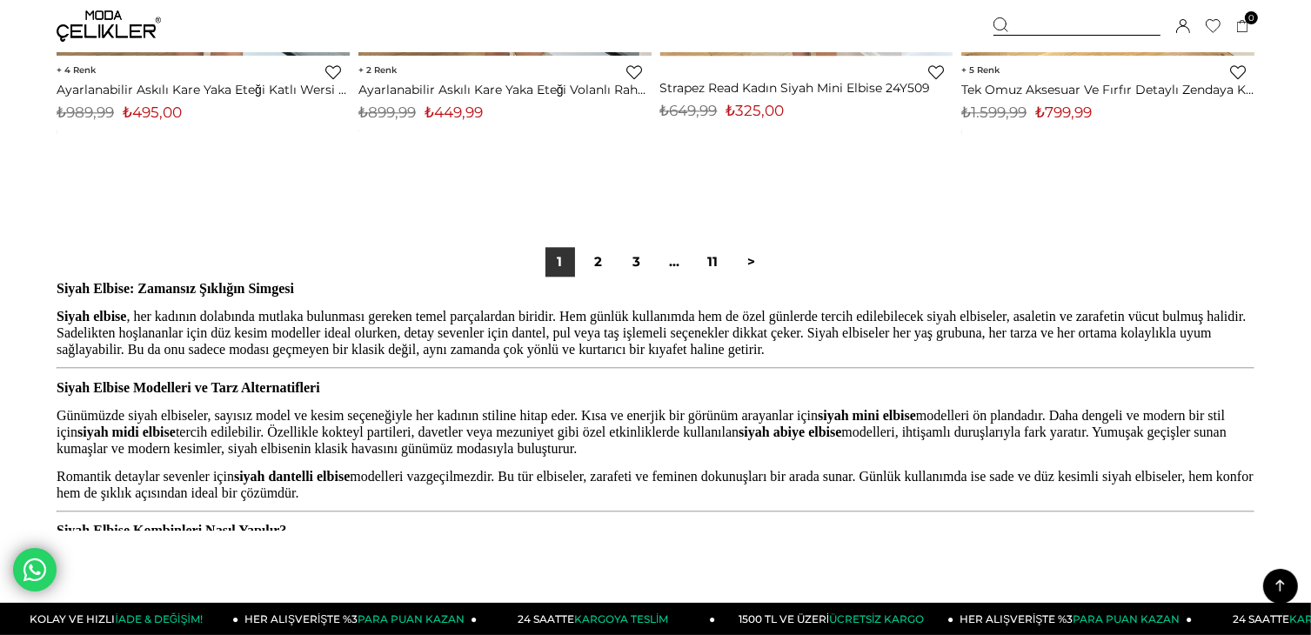
scroll to position [10824, 0]
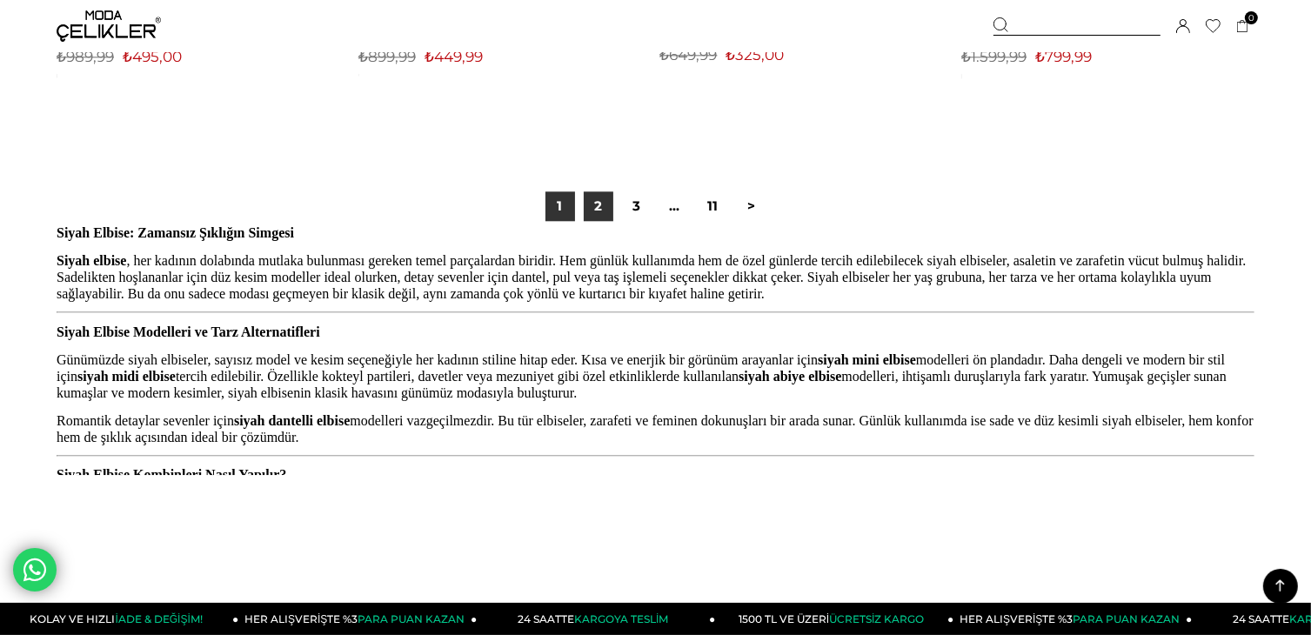
click at [598, 209] on link "2" at bounding box center [599, 206] width 30 height 30
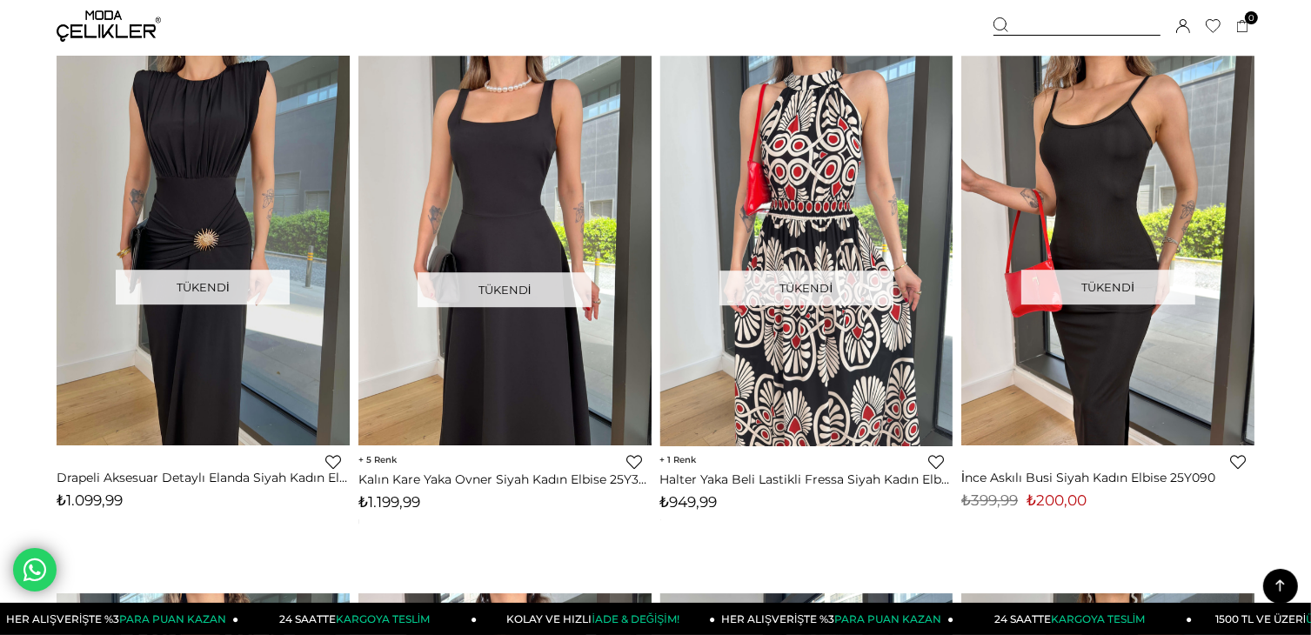
scroll to position [5082, 0]
